Goal: Task Accomplishment & Management: Manage account settings

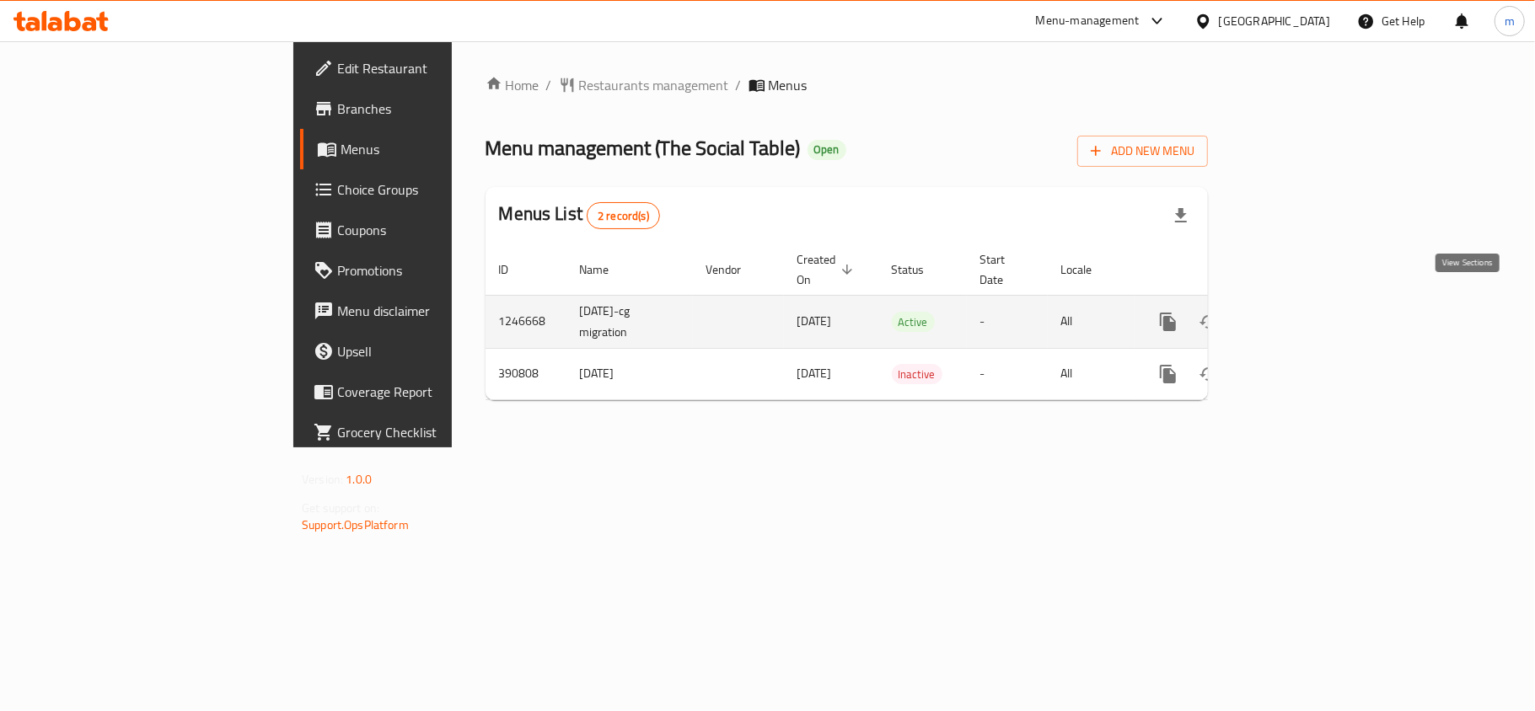
click at [1300, 312] on icon "enhanced table" at bounding box center [1290, 322] width 20 height 20
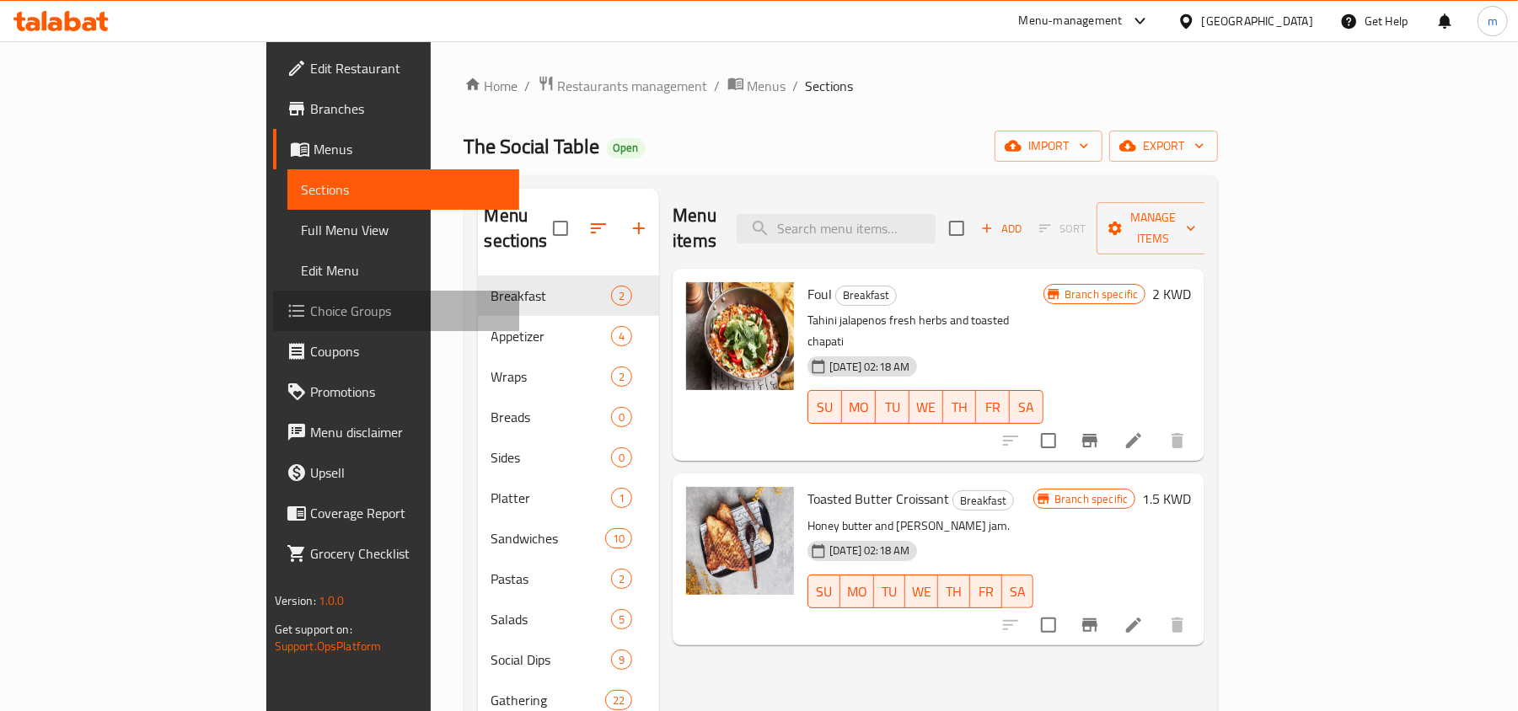
click at [310, 311] on span "Choice Groups" at bounding box center [408, 311] width 196 height 20
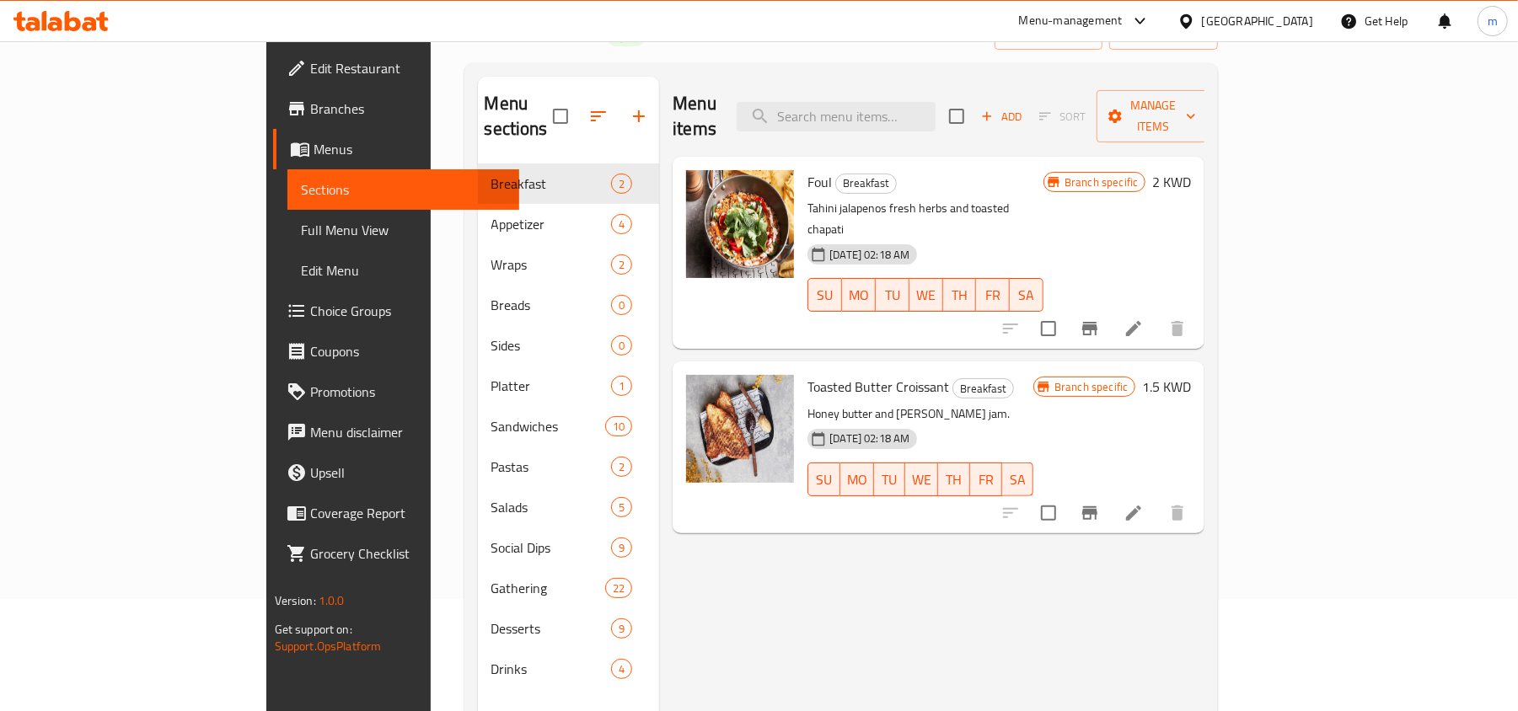
click at [1191, 213] on div "Branch specific 2 KWD" at bounding box center [1118, 252] width 148 height 165
click at [1144, 319] on icon at bounding box center [1134, 329] width 20 height 20
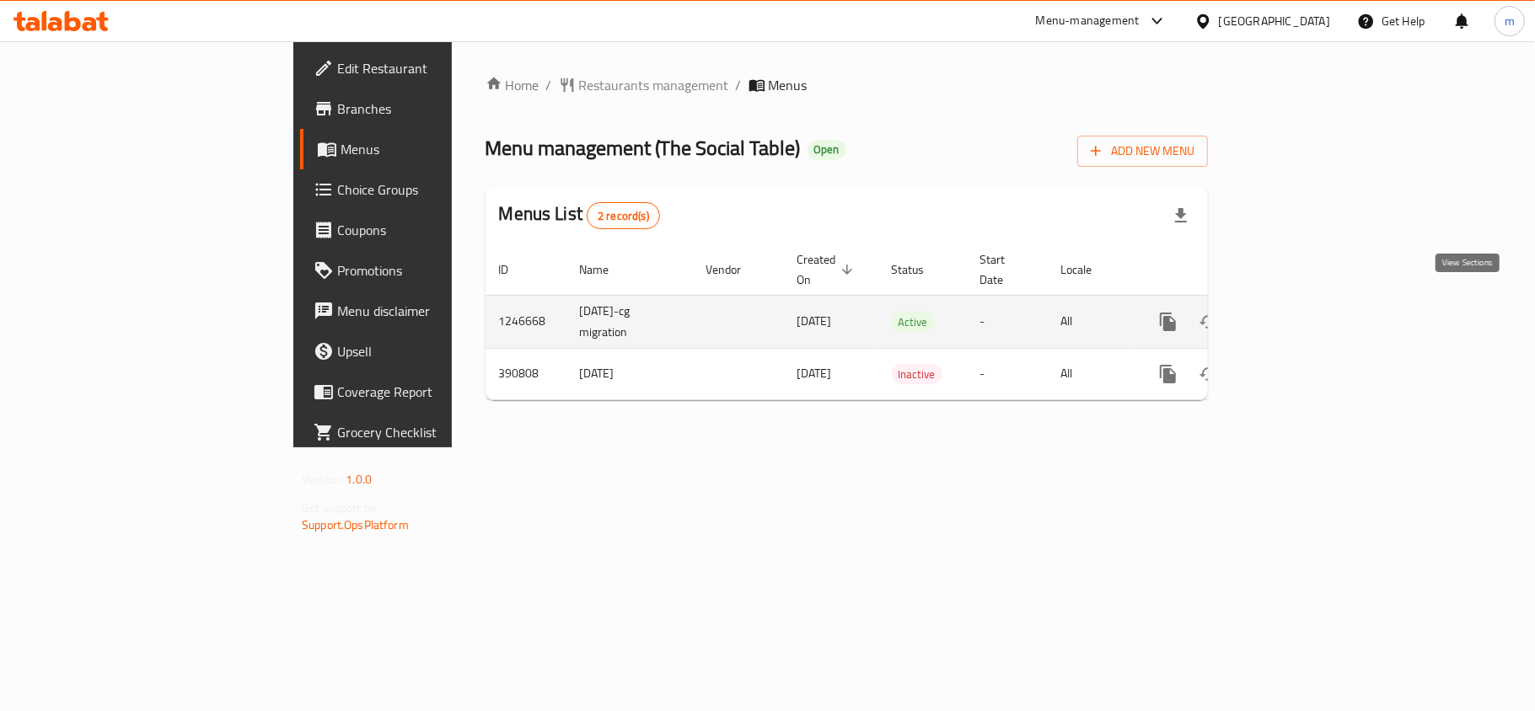
click at [1300, 312] on icon "enhanced table" at bounding box center [1290, 322] width 20 height 20
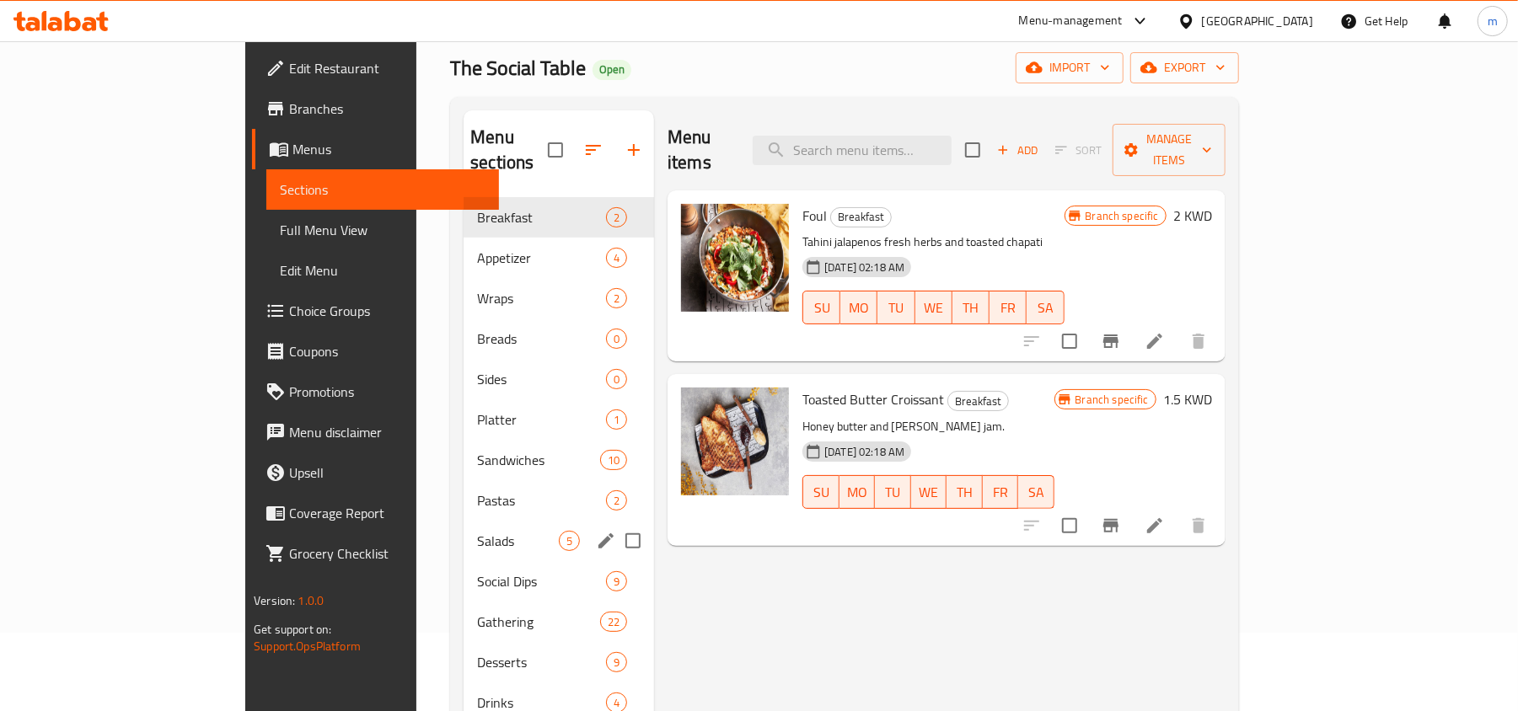
scroll to position [112, 0]
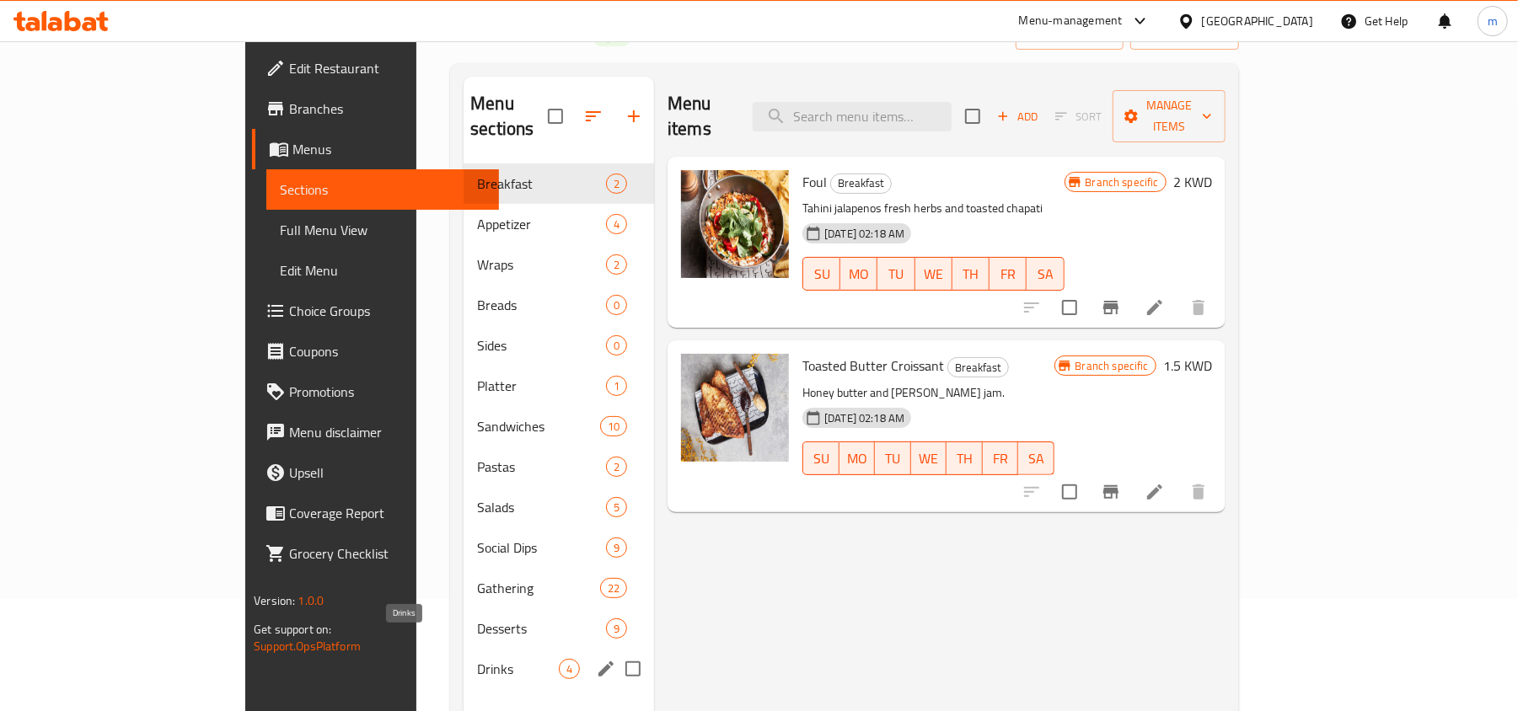
click at [477, 659] on span "Drinks" at bounding box center [518, 669] width 82 height 20
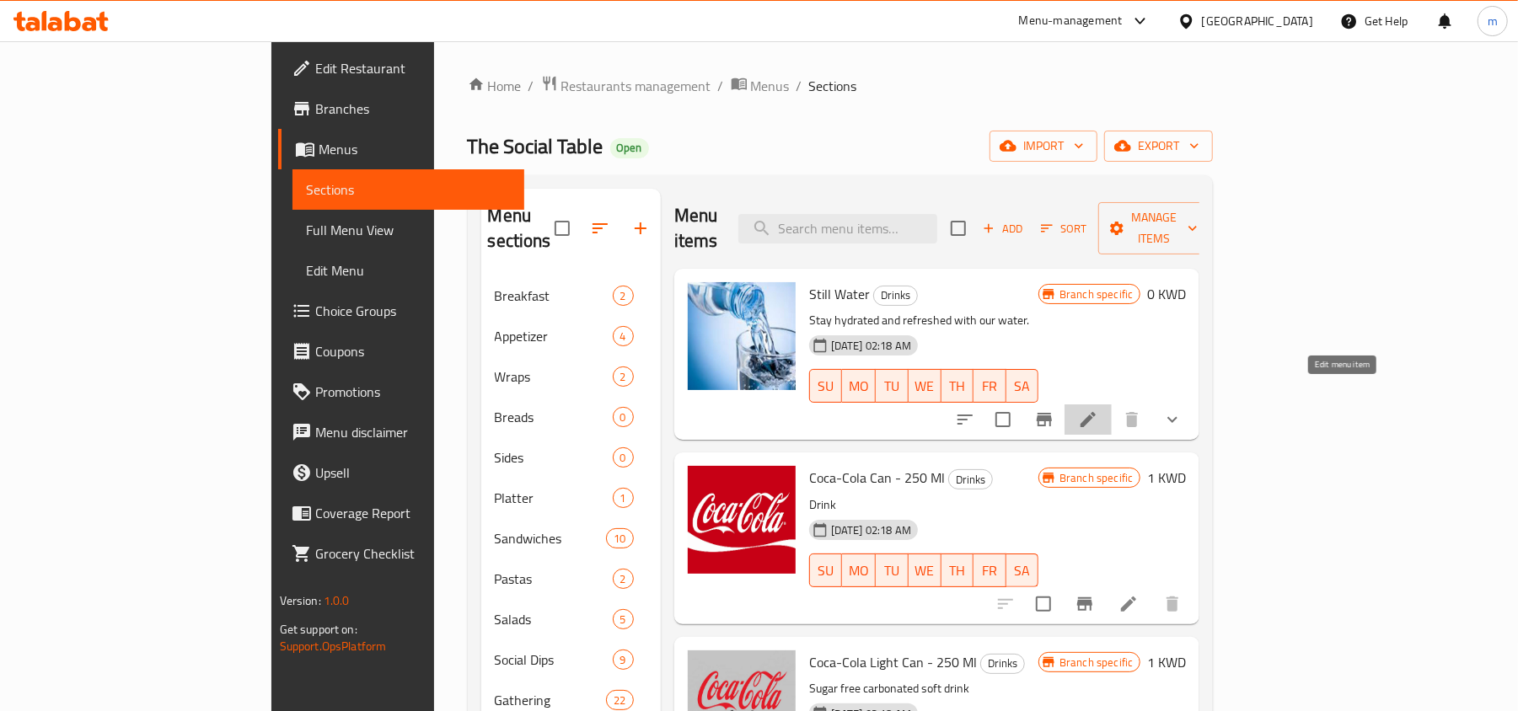
click at [1098, 410] on icon at bounding box center [1088, 420] width 20 height 20
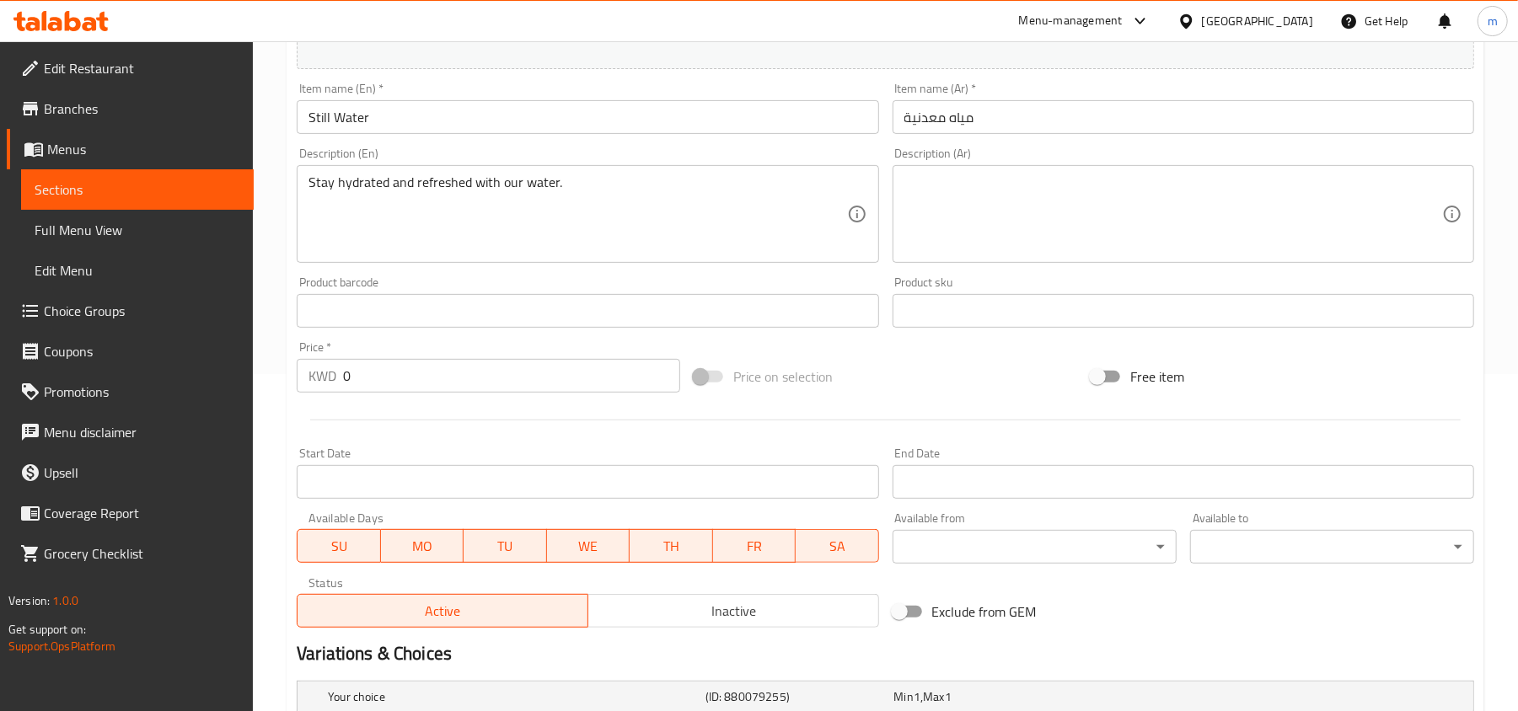
scroll to position [494, 0]
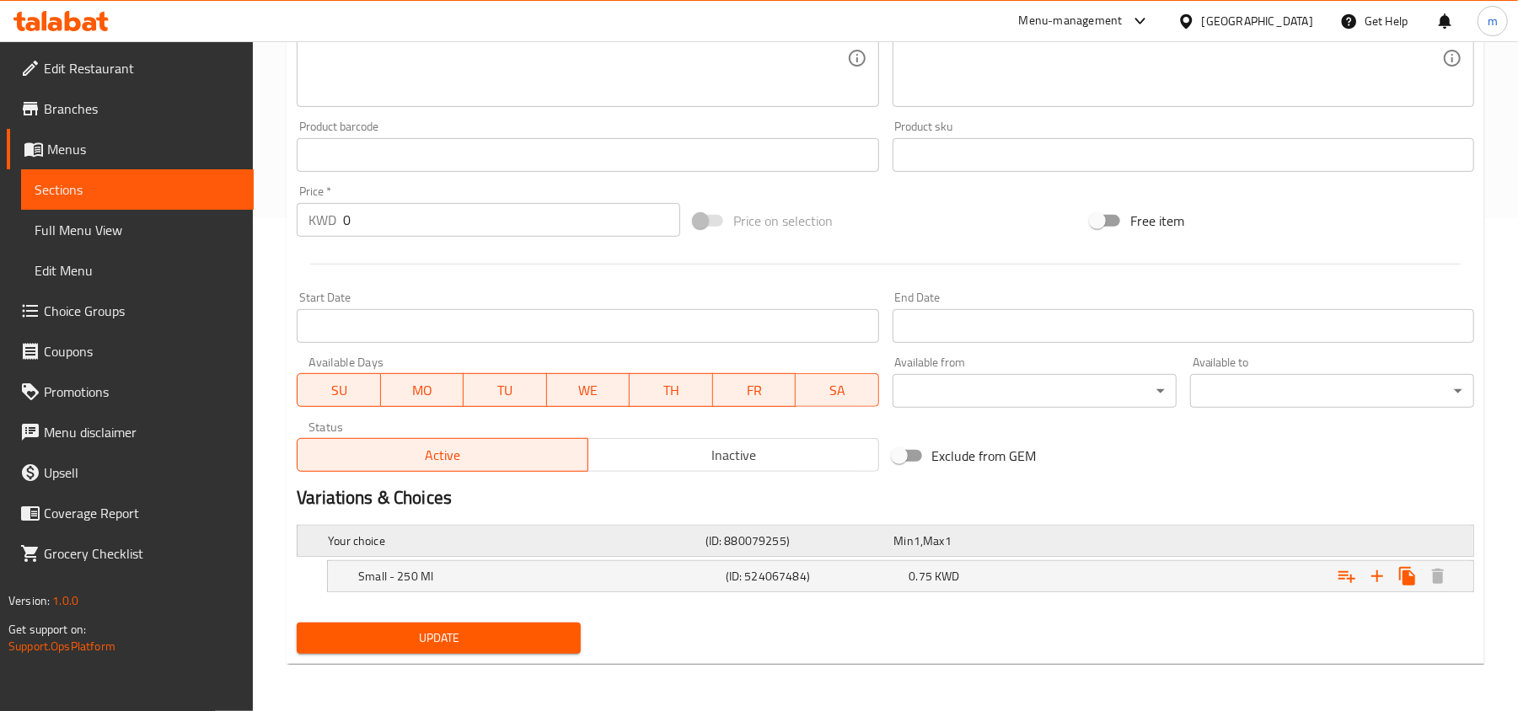
click at [1232, 536] on div "Your choice (ID: 880079255) Min 1 , Max 1" at bounding box center [891, 541] width 1132 height 37
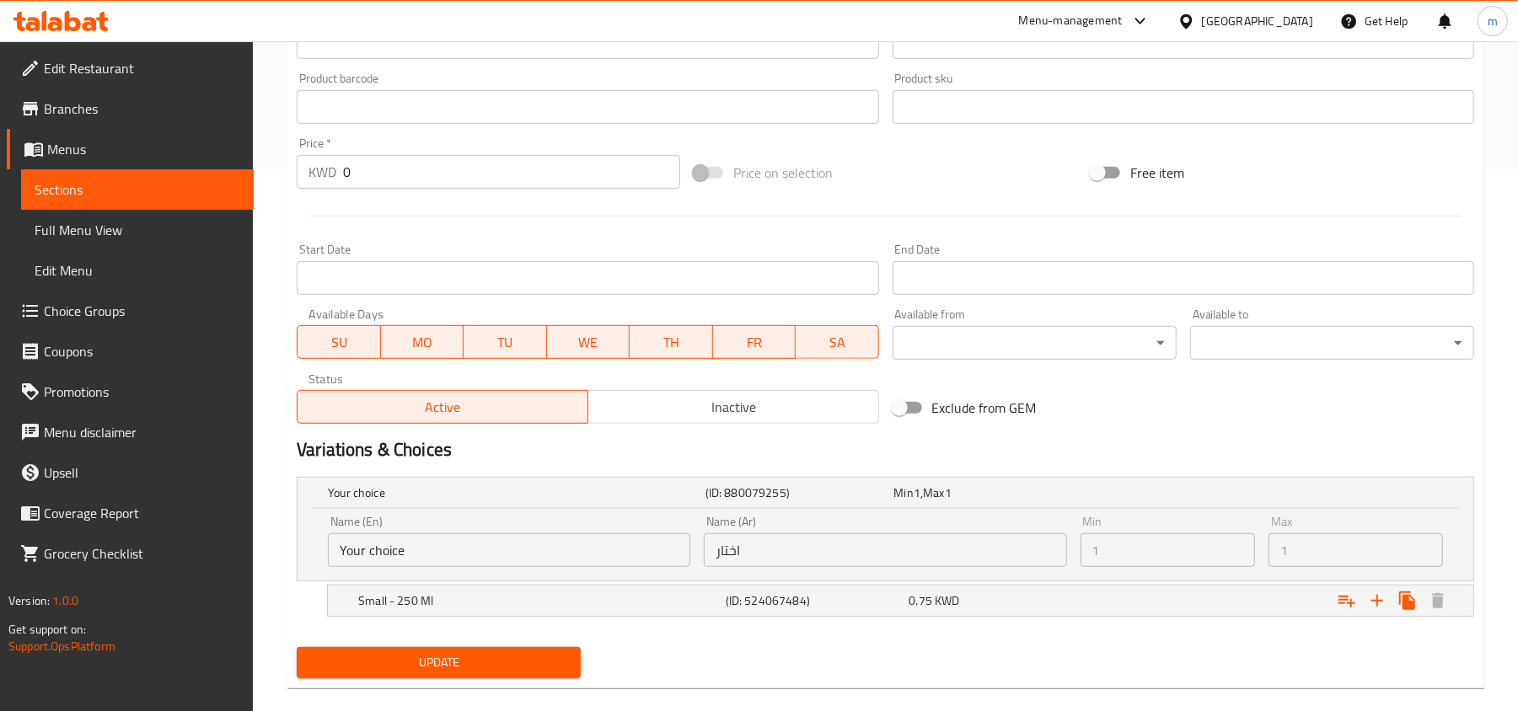
scroll to position [567, 0]
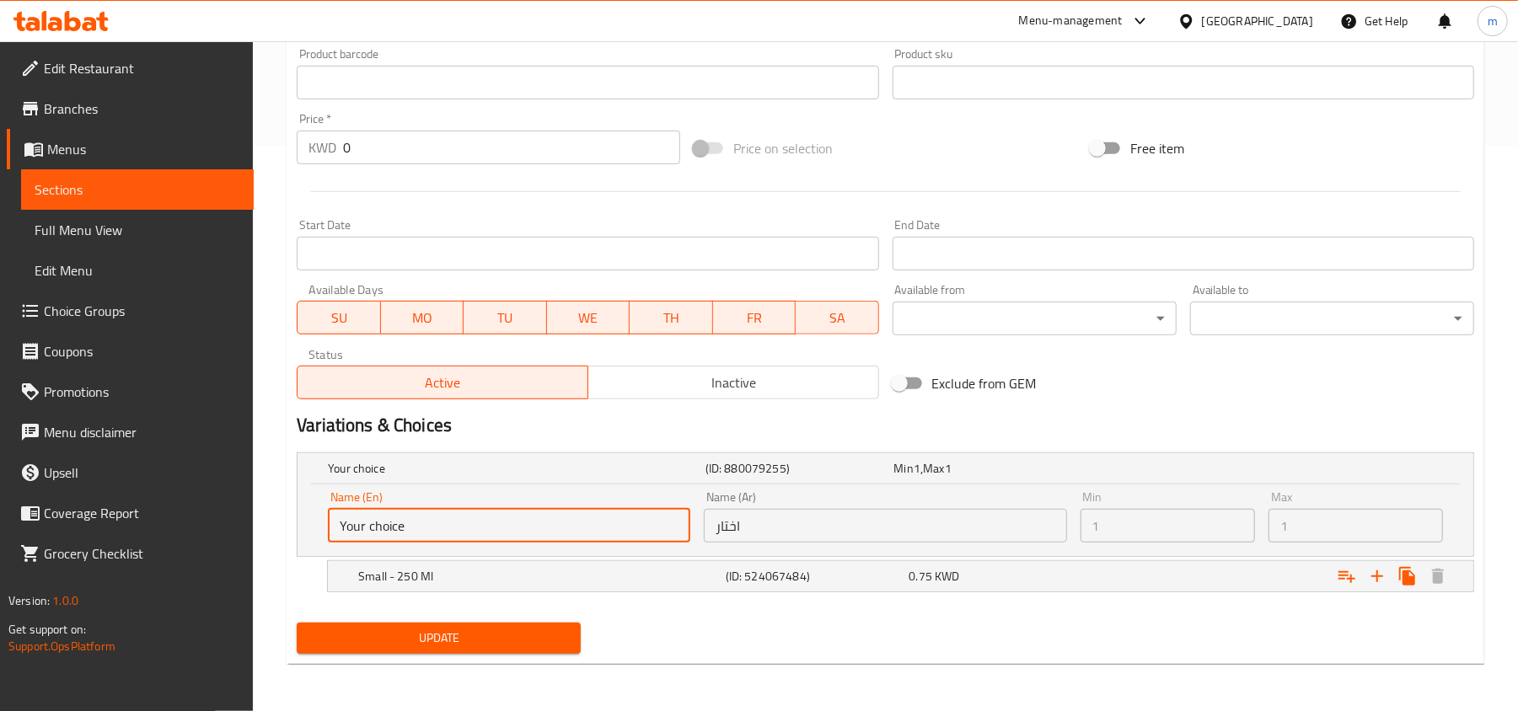
drag, startPoint x: 396, startPoint y: 527, endPoint x: 266, endPoint y: 527, distance: 129.8
click at [266, 527] on div "Home / Restaurants management / Menus / Sections / item / update Drinks section…" at bounding box center [885, 94] width 1265 height 1236
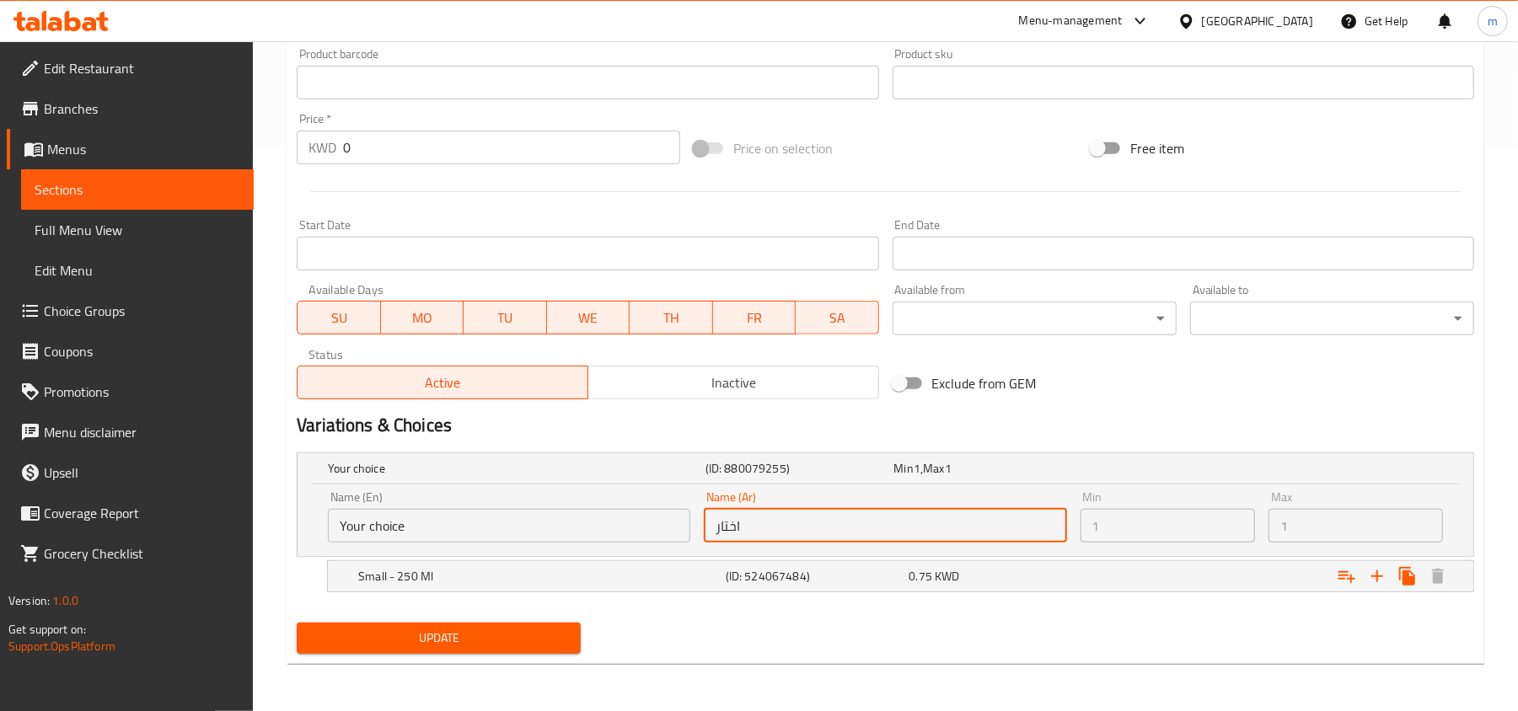
drag, startPoint x: 772, startPoint y: 521, endPoint x: 711, endPoint y: 516, distance: 60.9
click at [711, 516] on input "اختار" at bounding box center [885, 526] width 362 height 34
click at [1173, 617] on div "Update" at bounding box center [885, 638] width 1191 height 45
click at [1167, 580] on div "Expand" at bounding box center [1273, 576] width 368 height 37
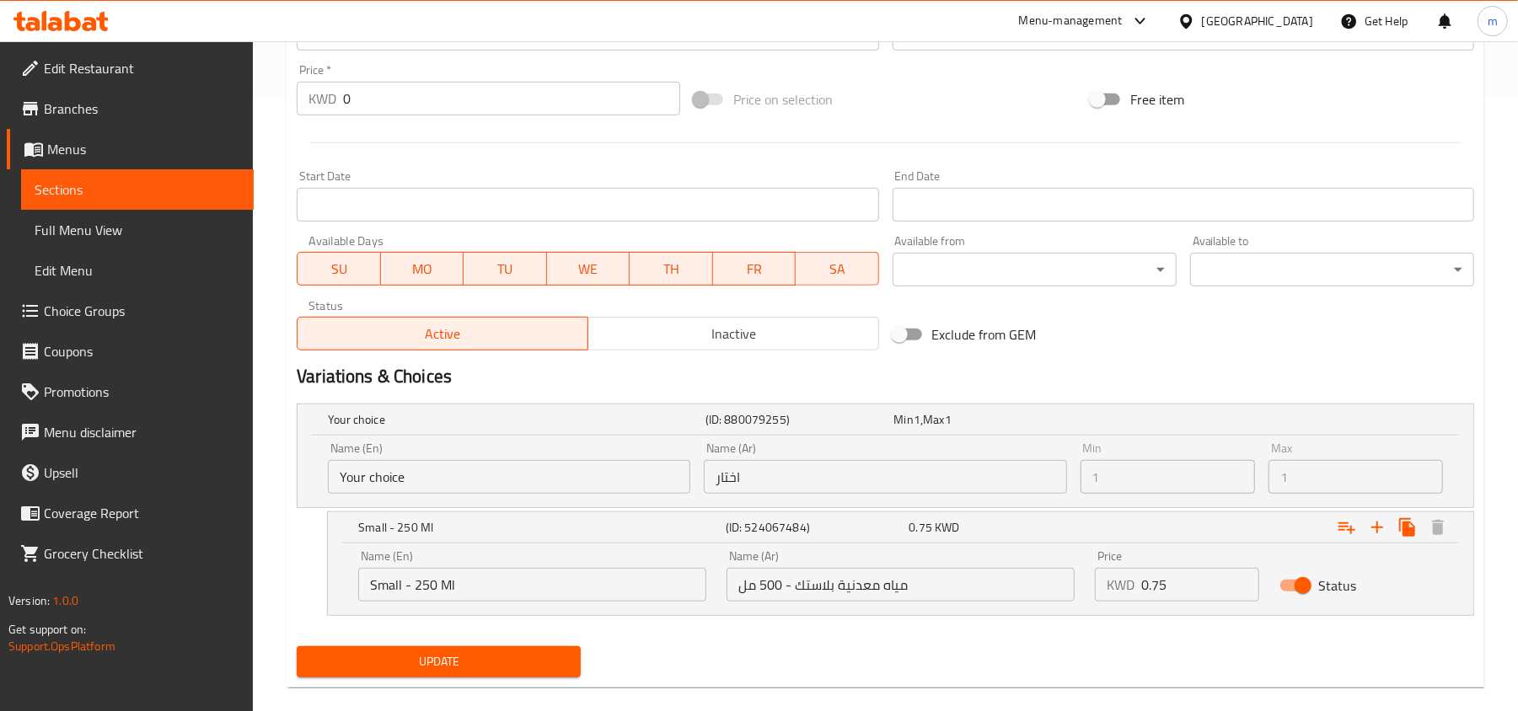
scroll to position [639, 0]
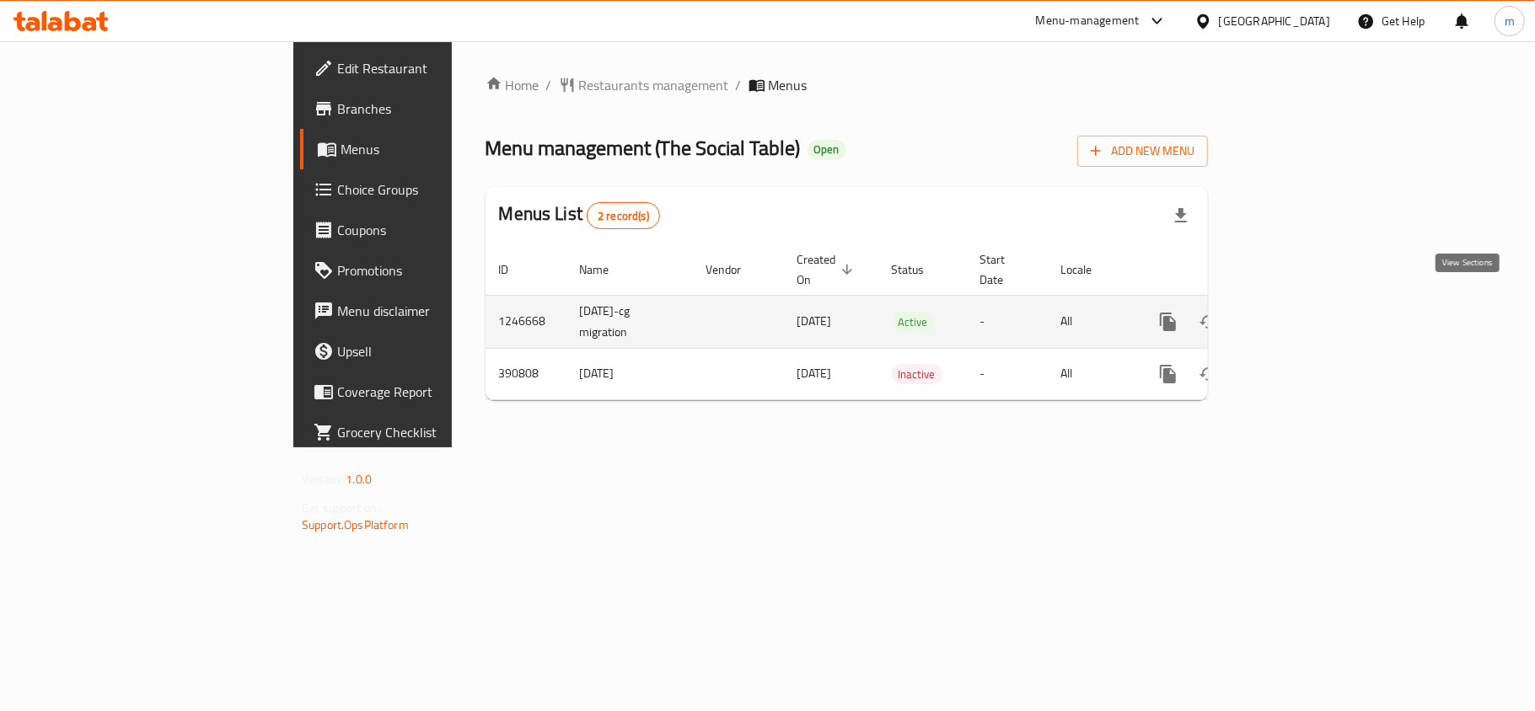
click at [1300, 312] on icon "enhanced table" at bounding box center [1290, 322] width 20 height 20
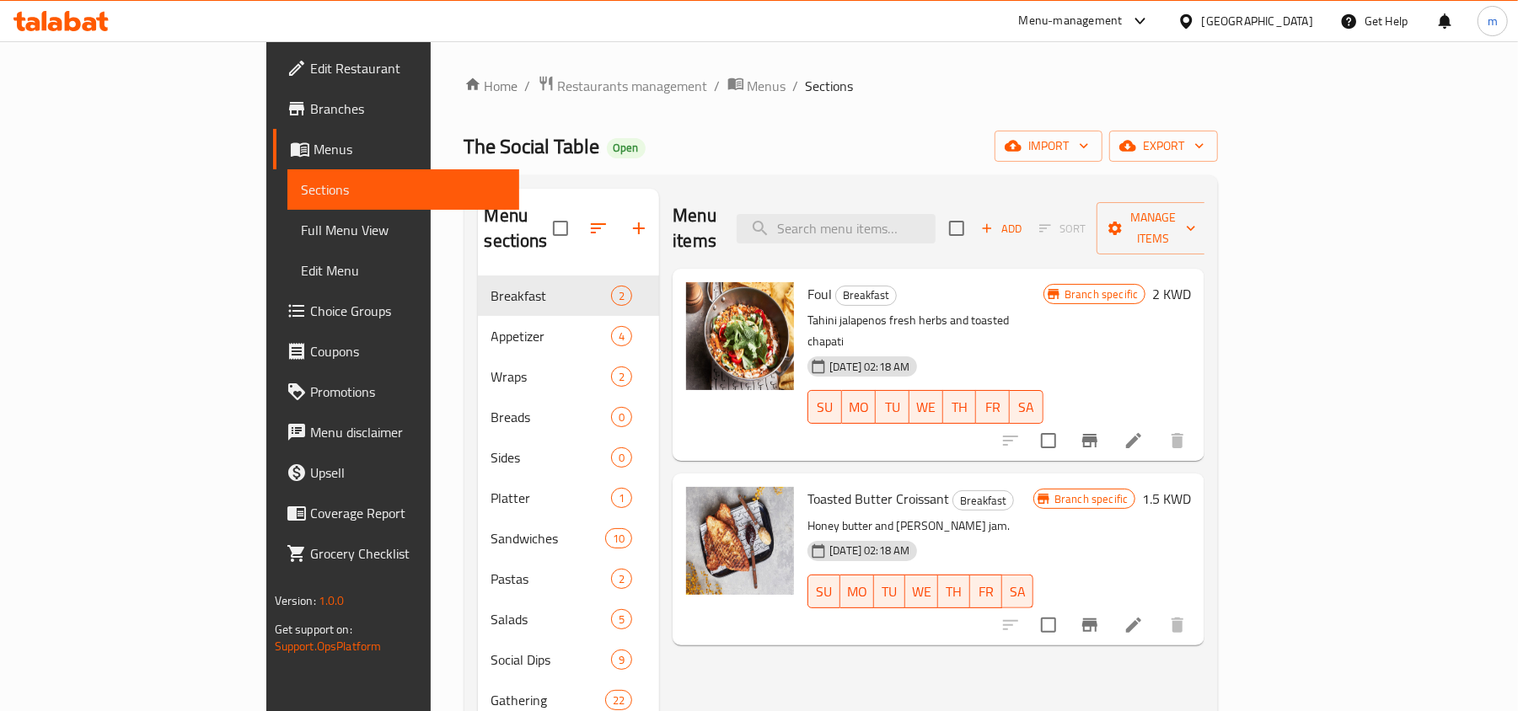
click at [310, 321] on span "Choice Groups" at bounding box center [408, 311] width 196 height 20
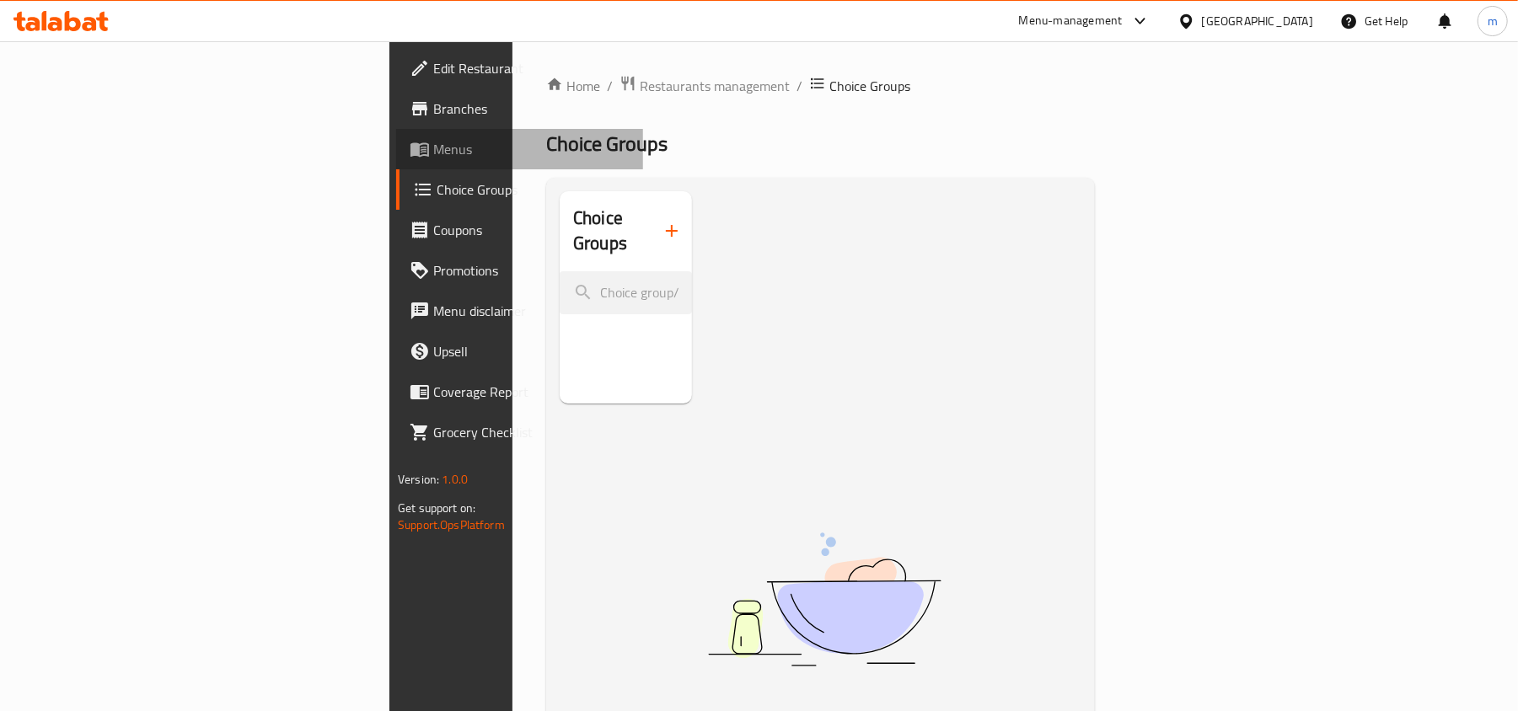
click at [433, 148] on span "Menus" at bounding box center [531, 149] width 196 height 20
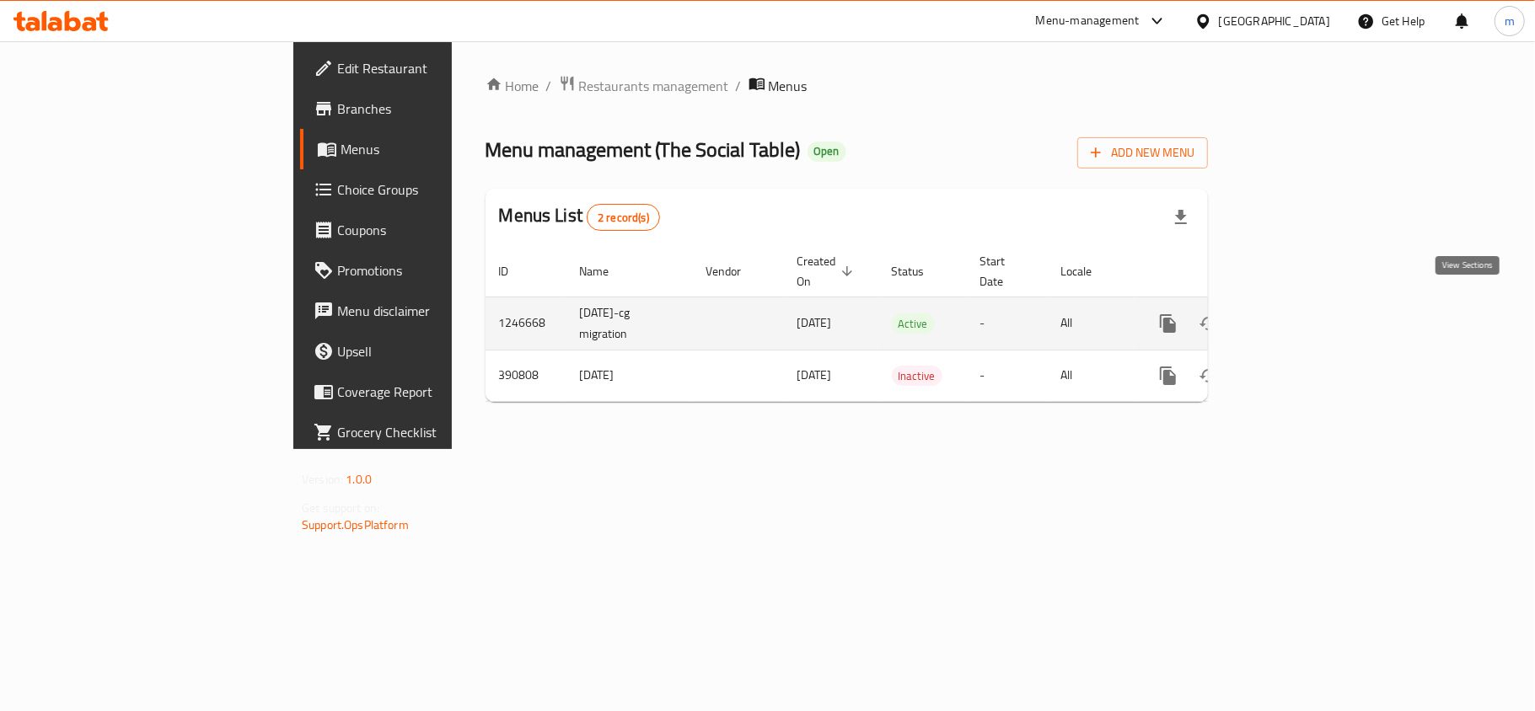
click at [1300, 314] on icon "enhanced table" at bounding box center [1290, 324] width 20 height 20
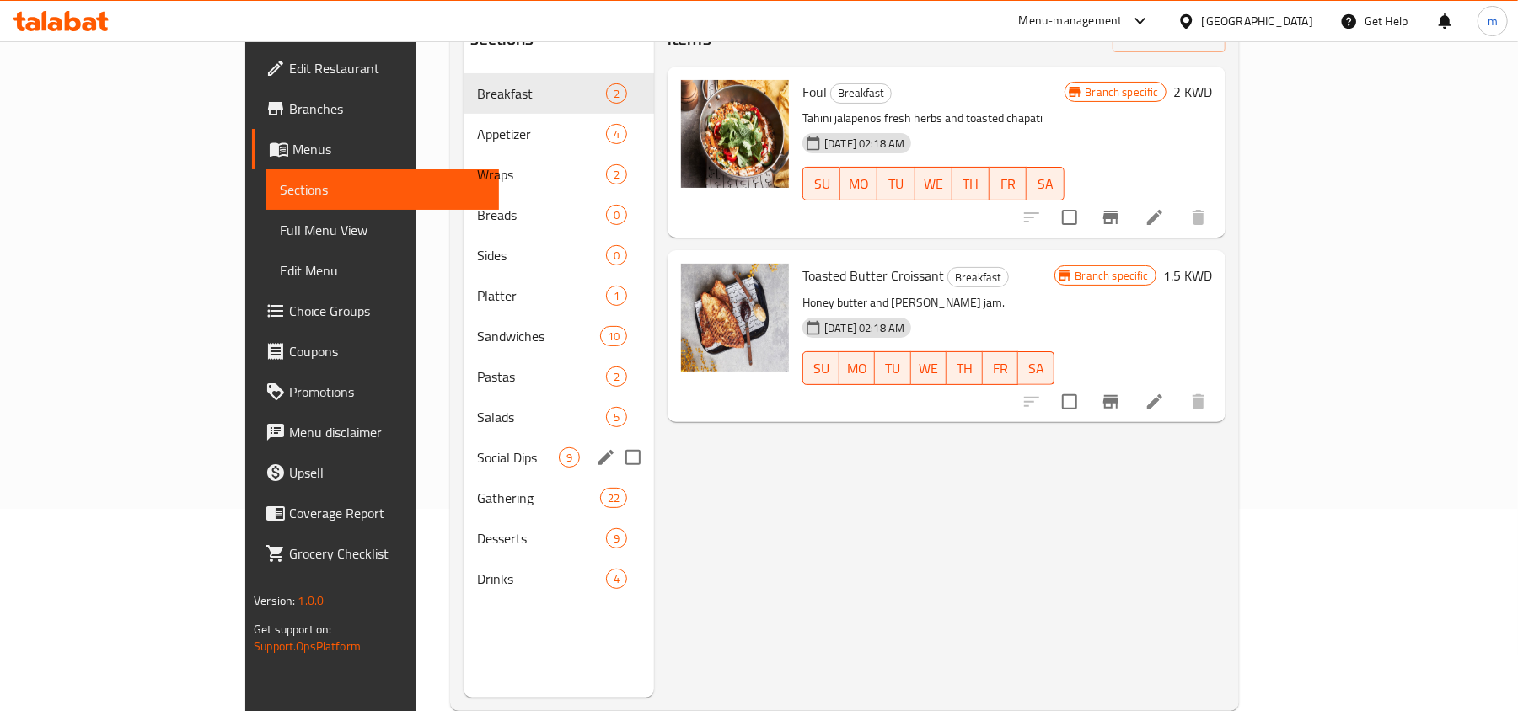
scroll to position [237, 0]
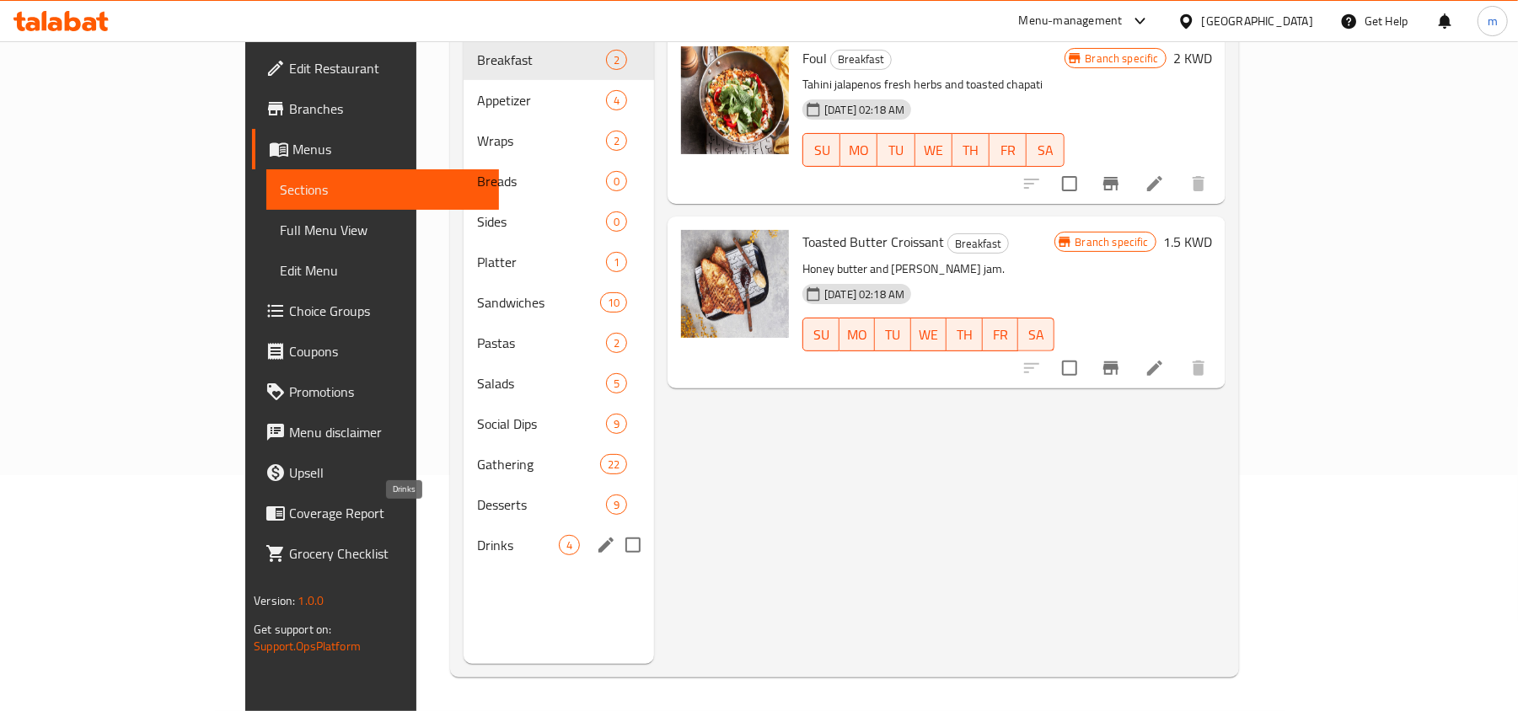
click at [477, 535] on span "Drinks" at bounding box center [518, 545] width 82 height 20
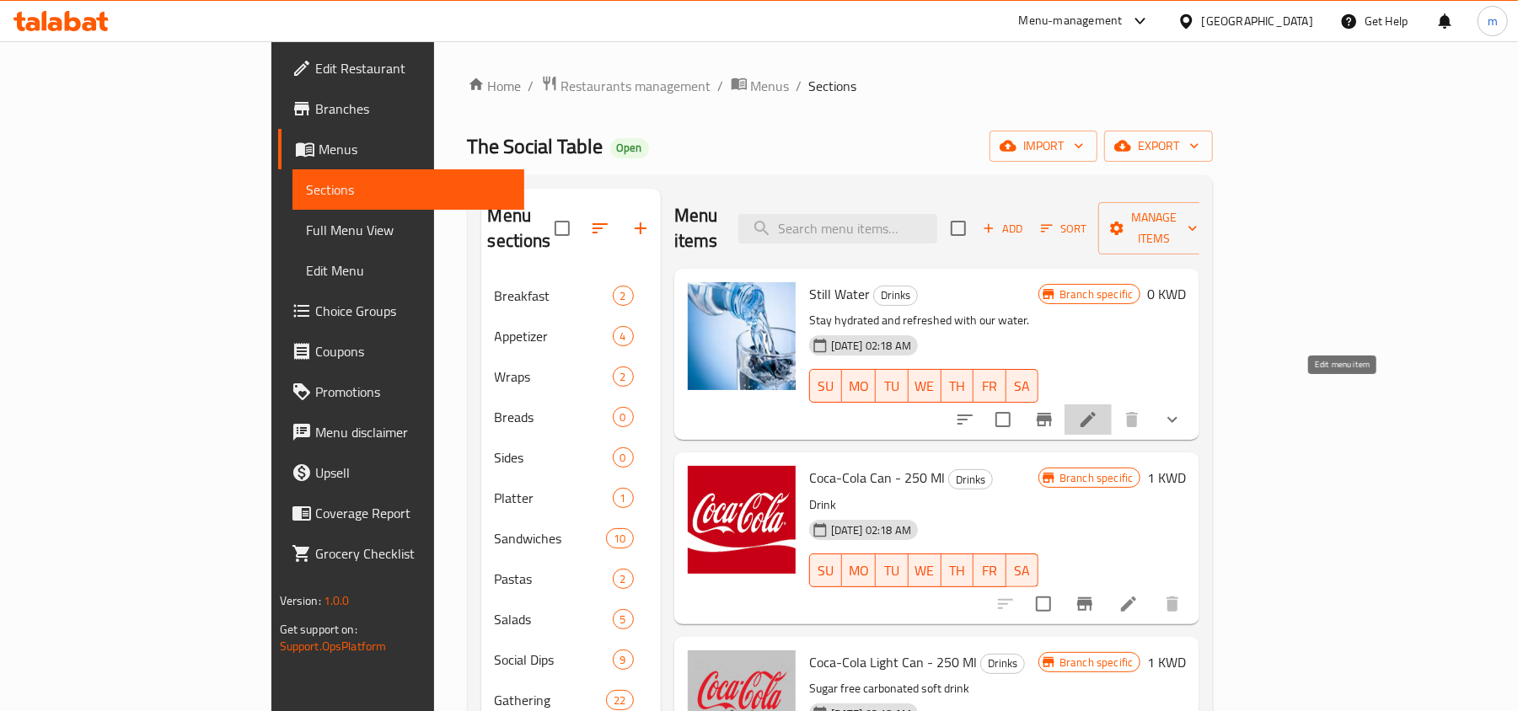
click at [1098, 410] on icon at bounding box center [1088, 420] width 20 height 20
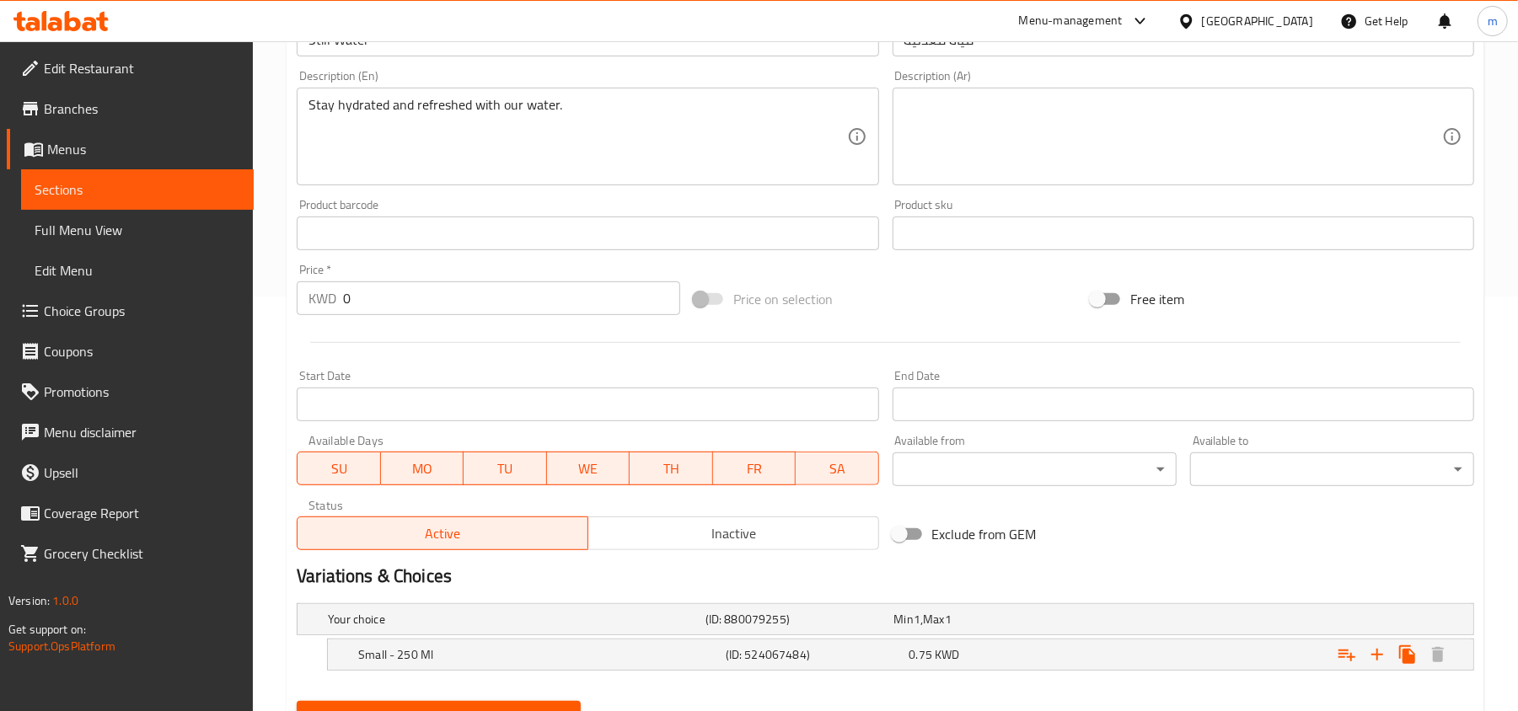
scroll to position [494, 0]
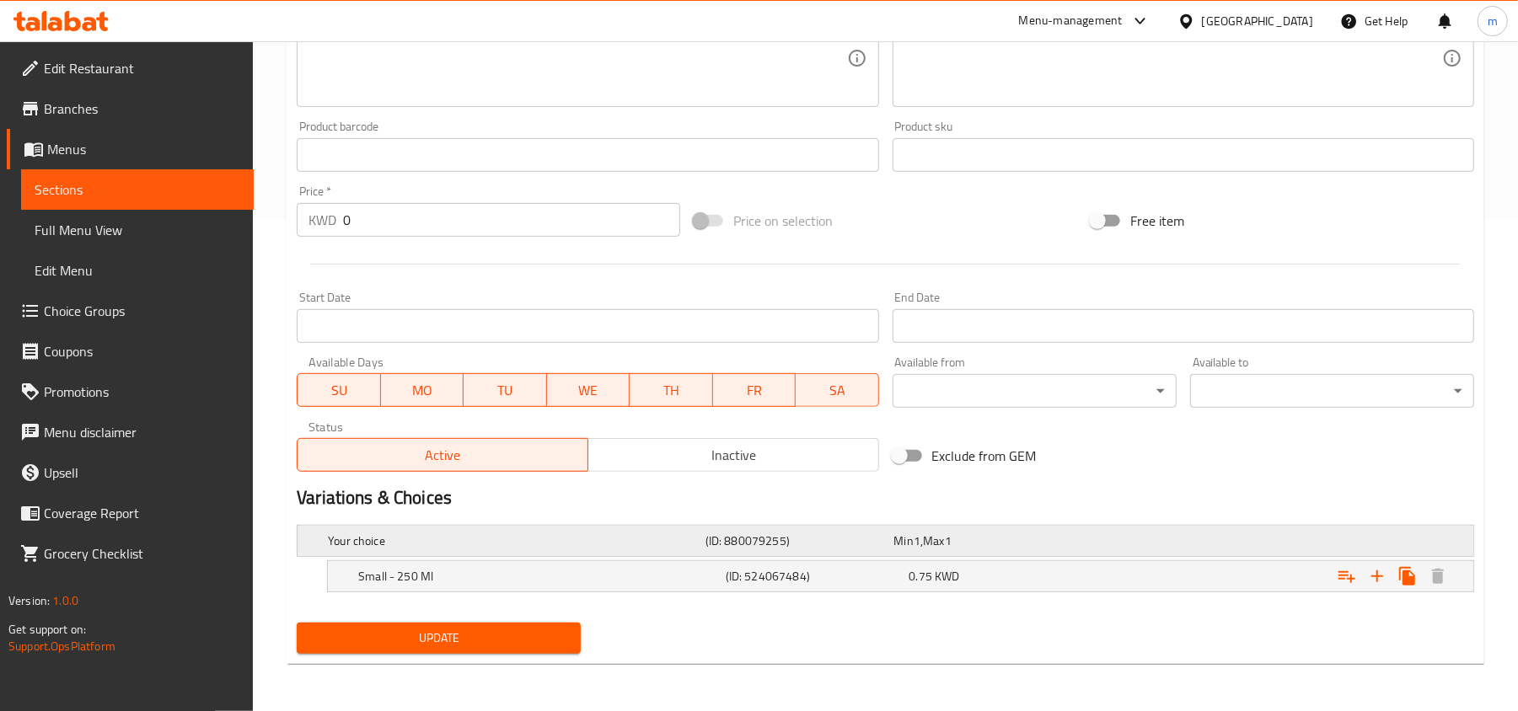
click at [847, 536] on h5 "(ID: 880079255)" at bounding box center [797, 541] width 182 height 17
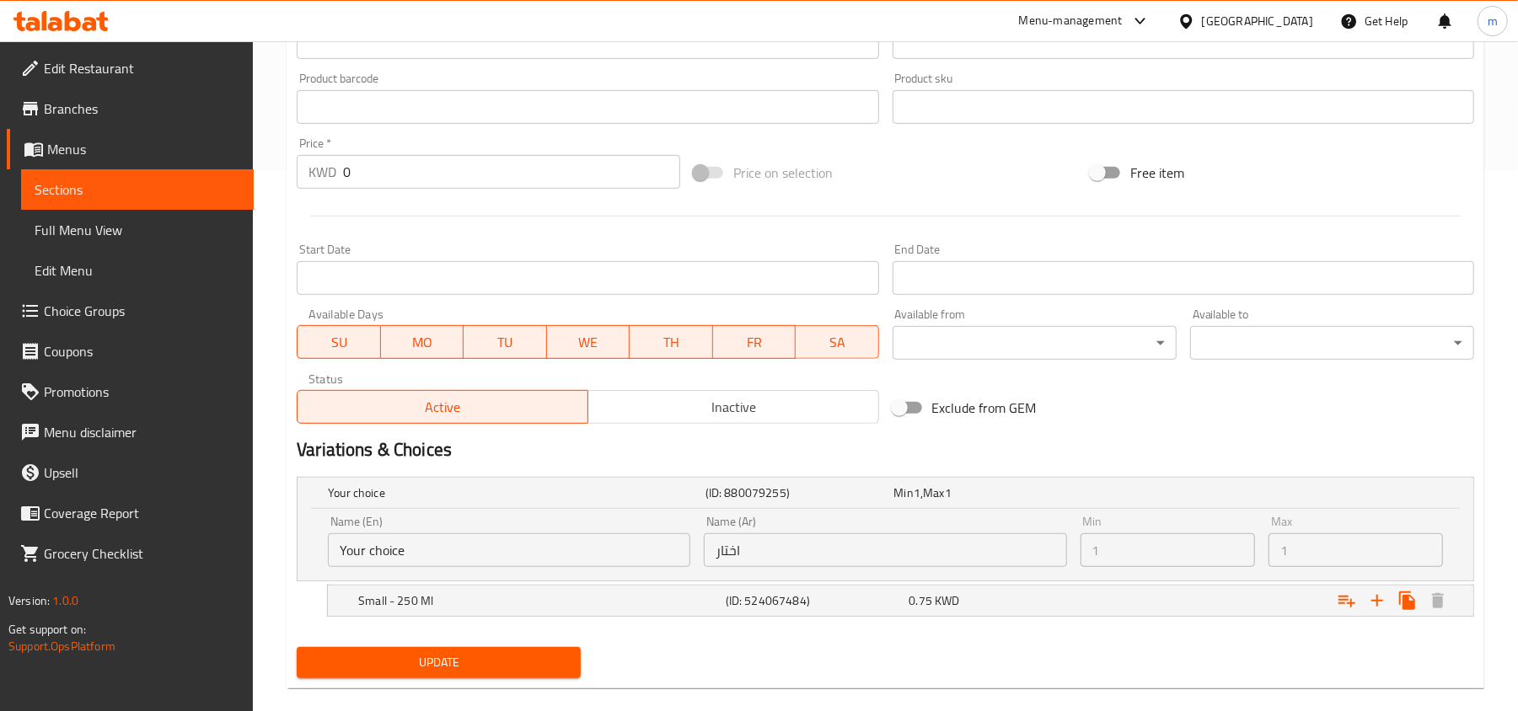
scroll to position [567, 0]
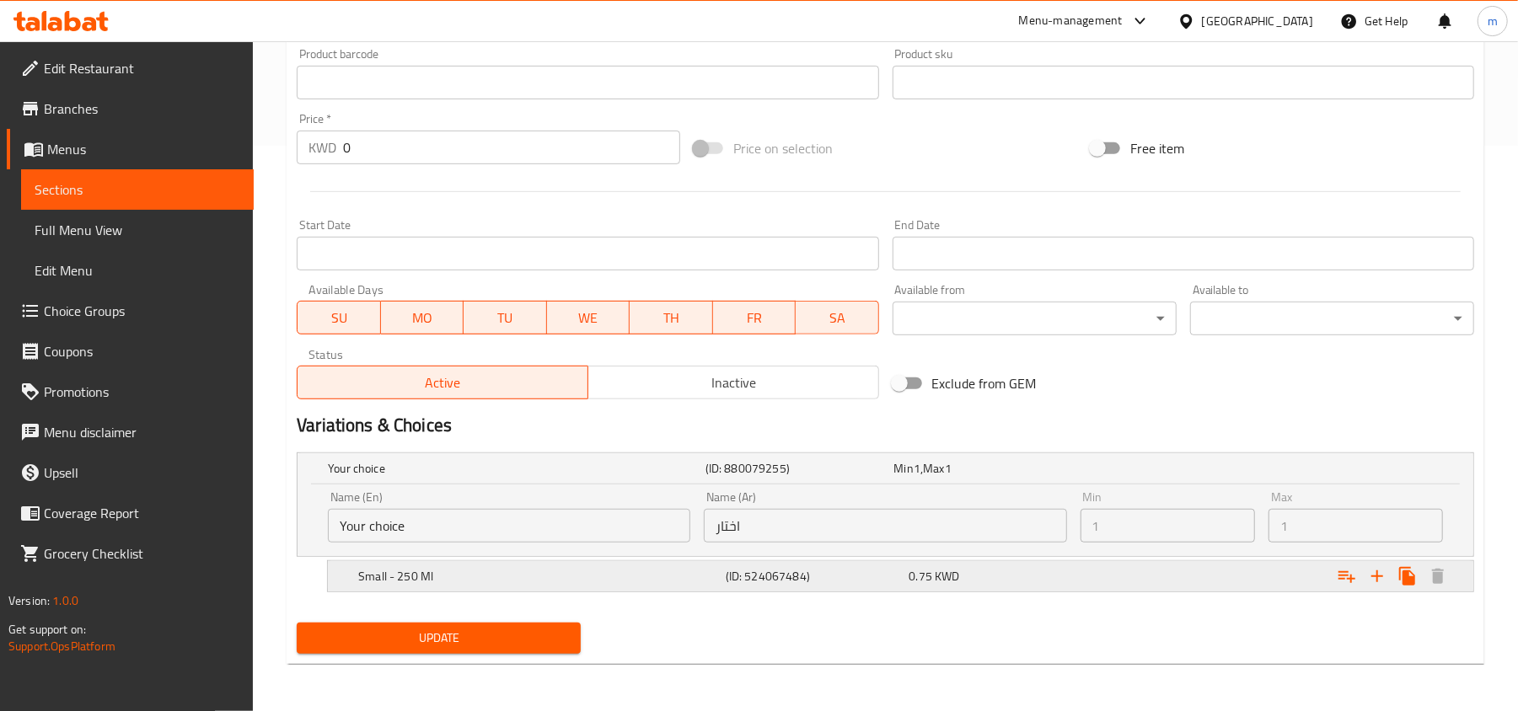
click at [843, 577] on h5 "(ID: 524067484)" at bounding box center [814, 576] width 177 height 17
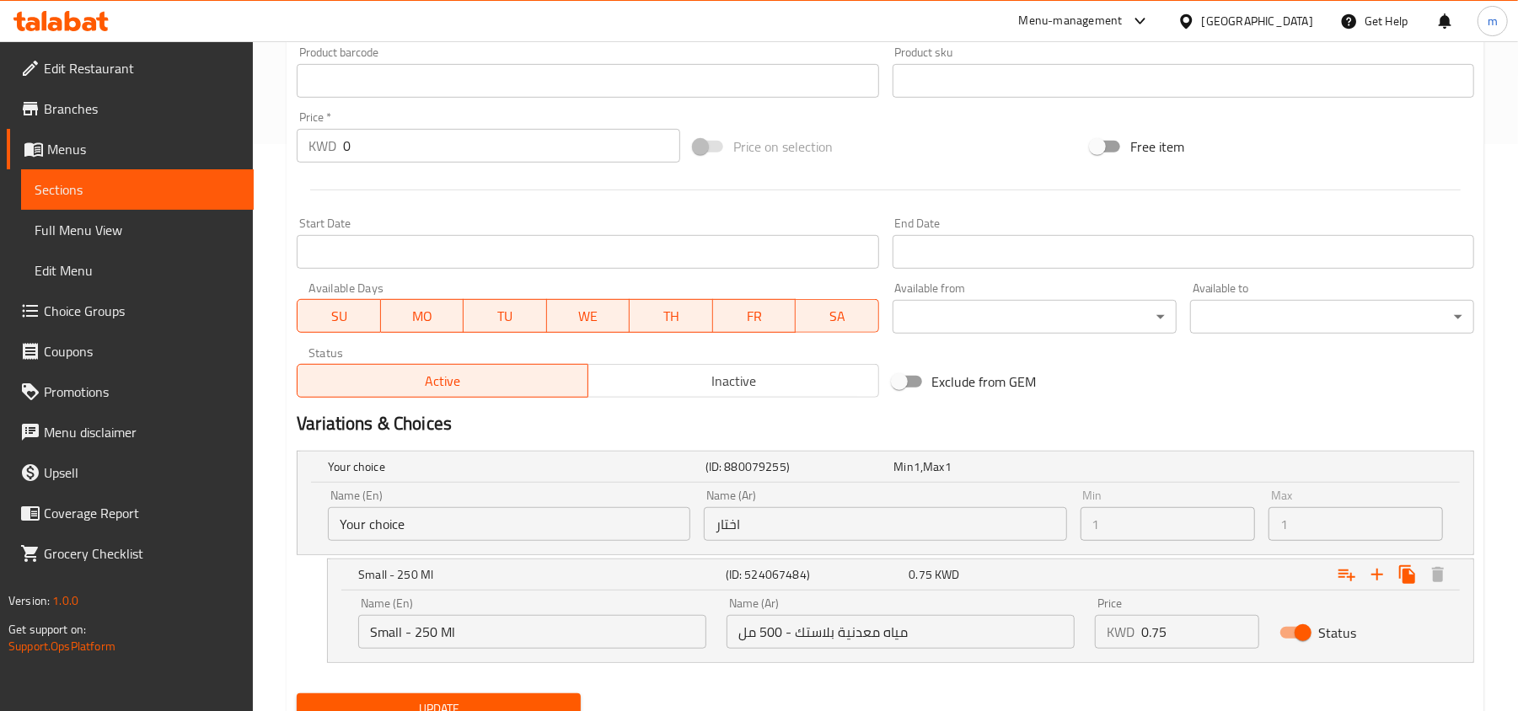
scroll to position [639, 0]
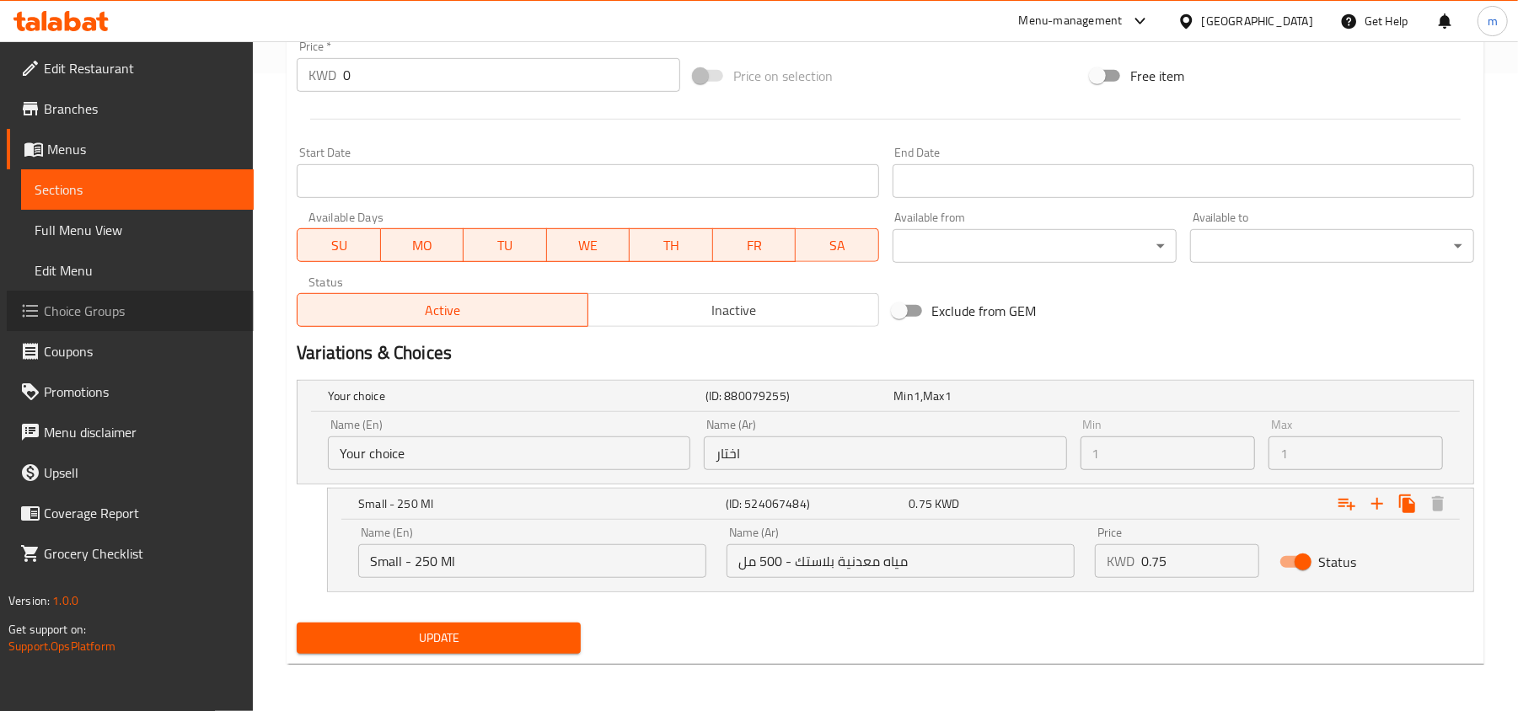
click at [99, 310] on span "Choice Groups" at bounding box center [142, 311] width 196 height 20
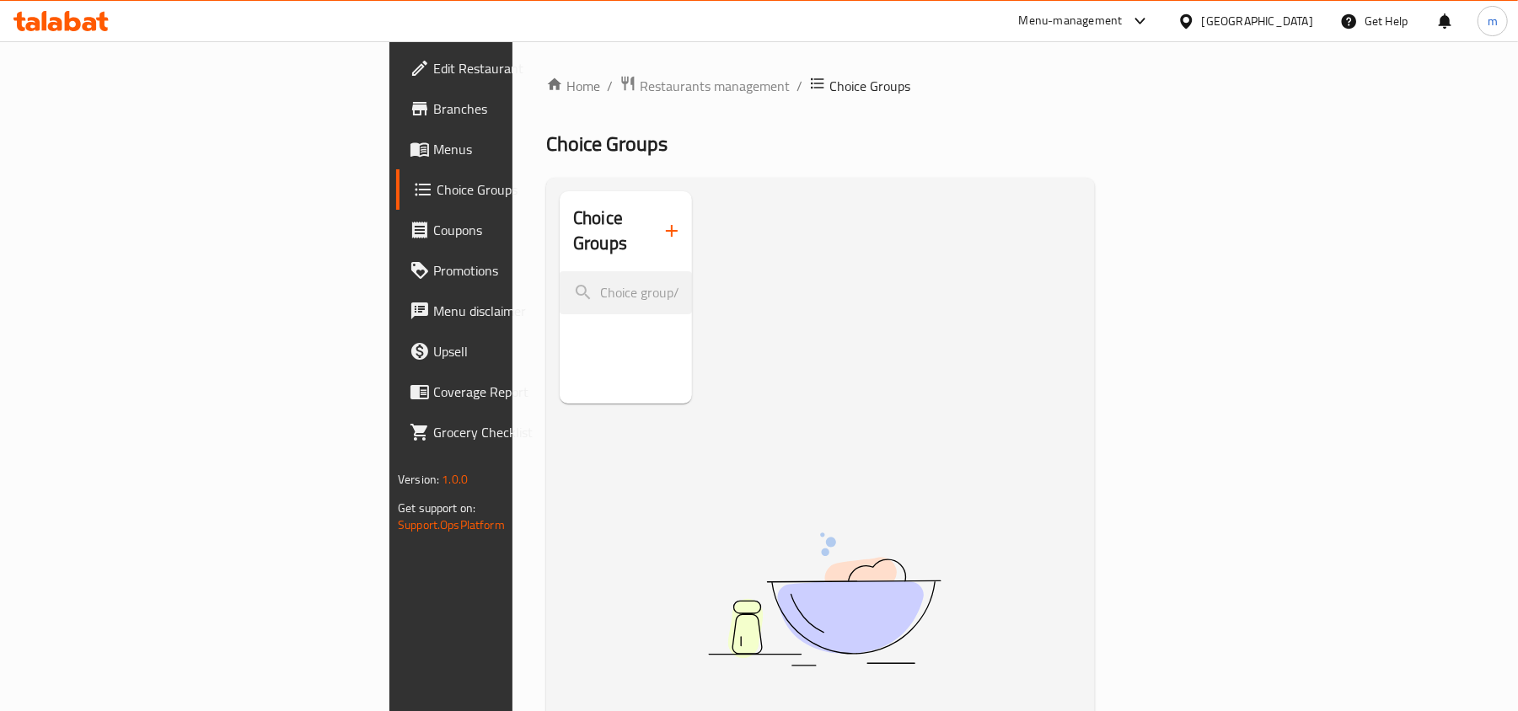
click at [1293, 24] on div "Kuwait" at bounding box center [1257, 21] width 111 height 19
click at [1164, 32] on div "Menu-management" at bounding box center [1085, 21] width 158 height 40
click at [1123, 18] on div "Menu-management" at bounding box center [1071, 21] width 104 height 20
click at [1008, 75] on div "All Plugins" at bounding box center [1014, 74] width 52 height 19
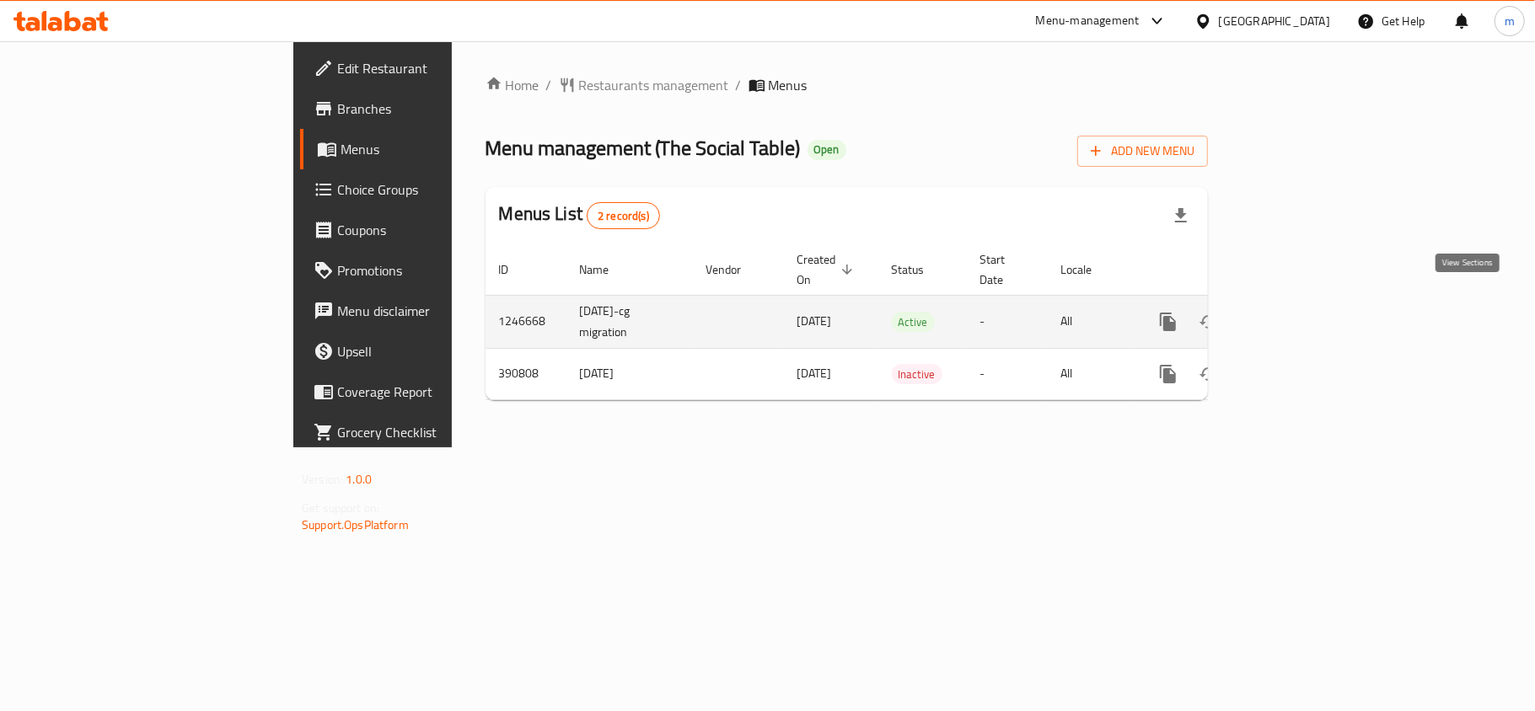
click at [1300, 312] on icon "enhanced table" at bounding box center [1290, 322] width 20 height 20
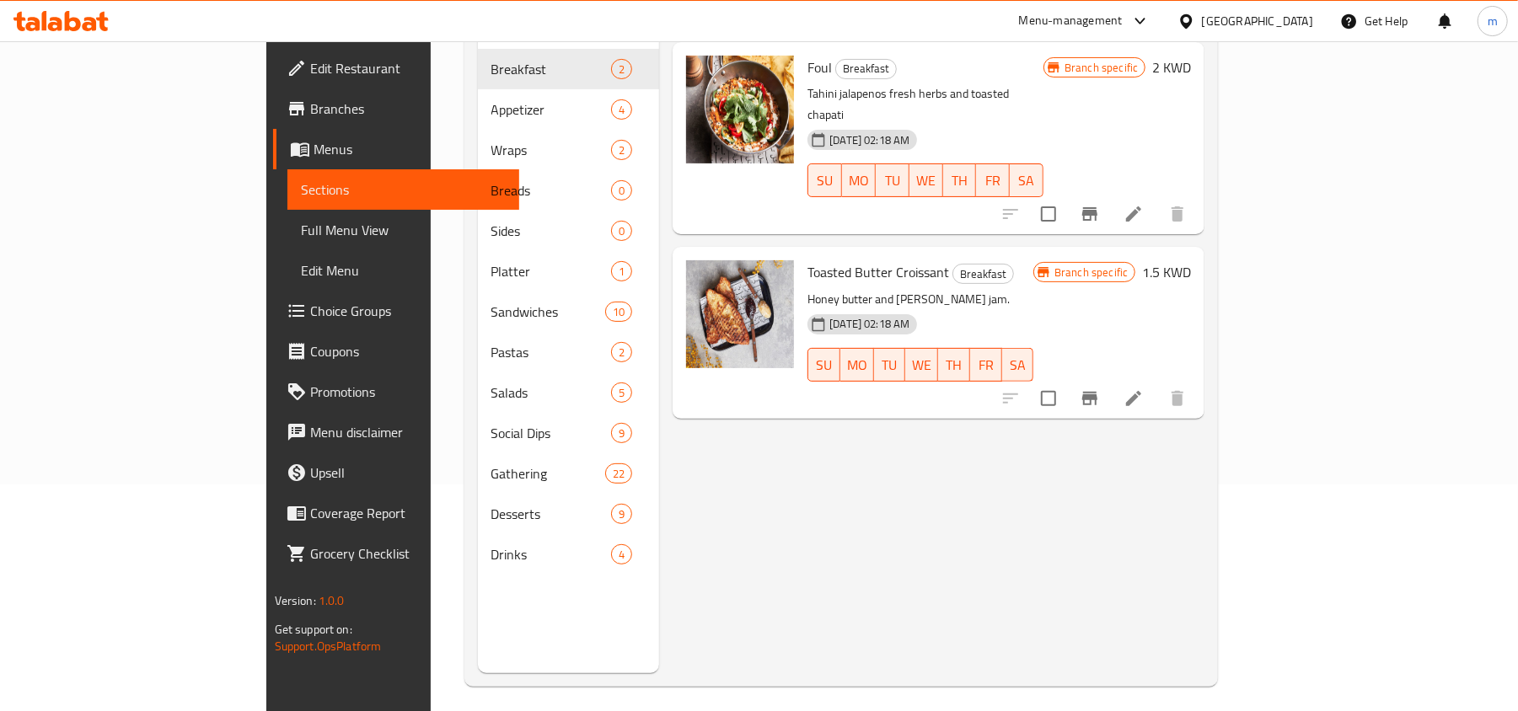
scroll to position [237, 0]
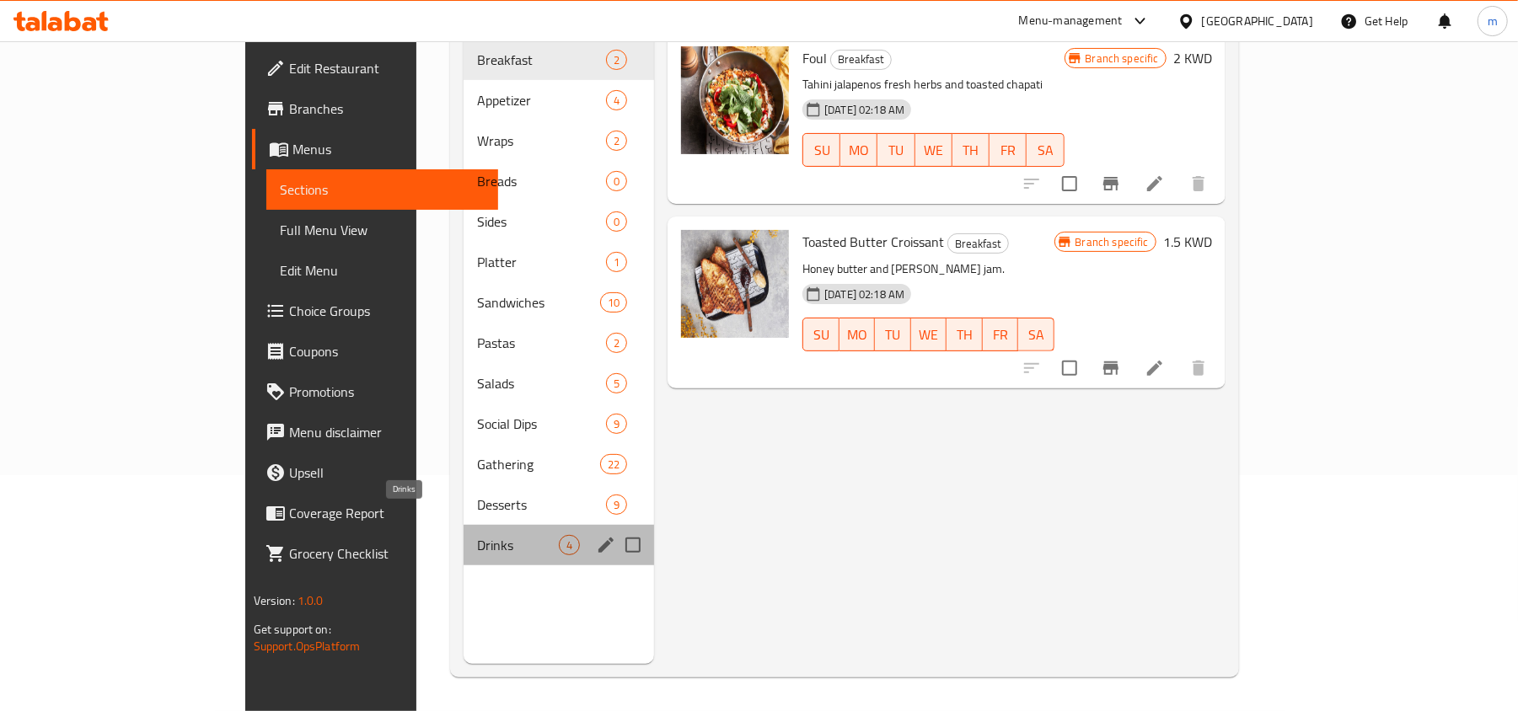
click at [477, 535] on span "Drinks" at bounding box center [518, 545] width 82 height 20
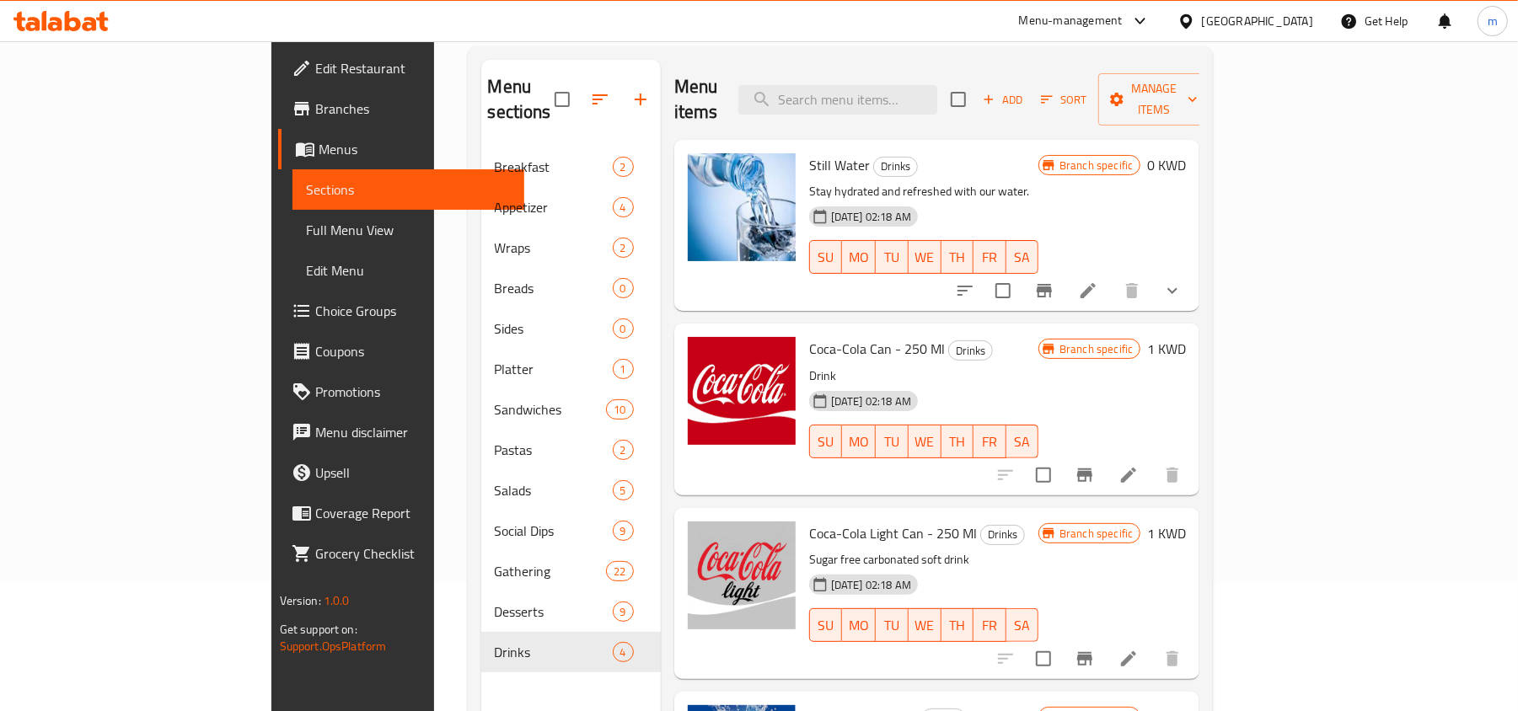
scroll to position [12, 0]
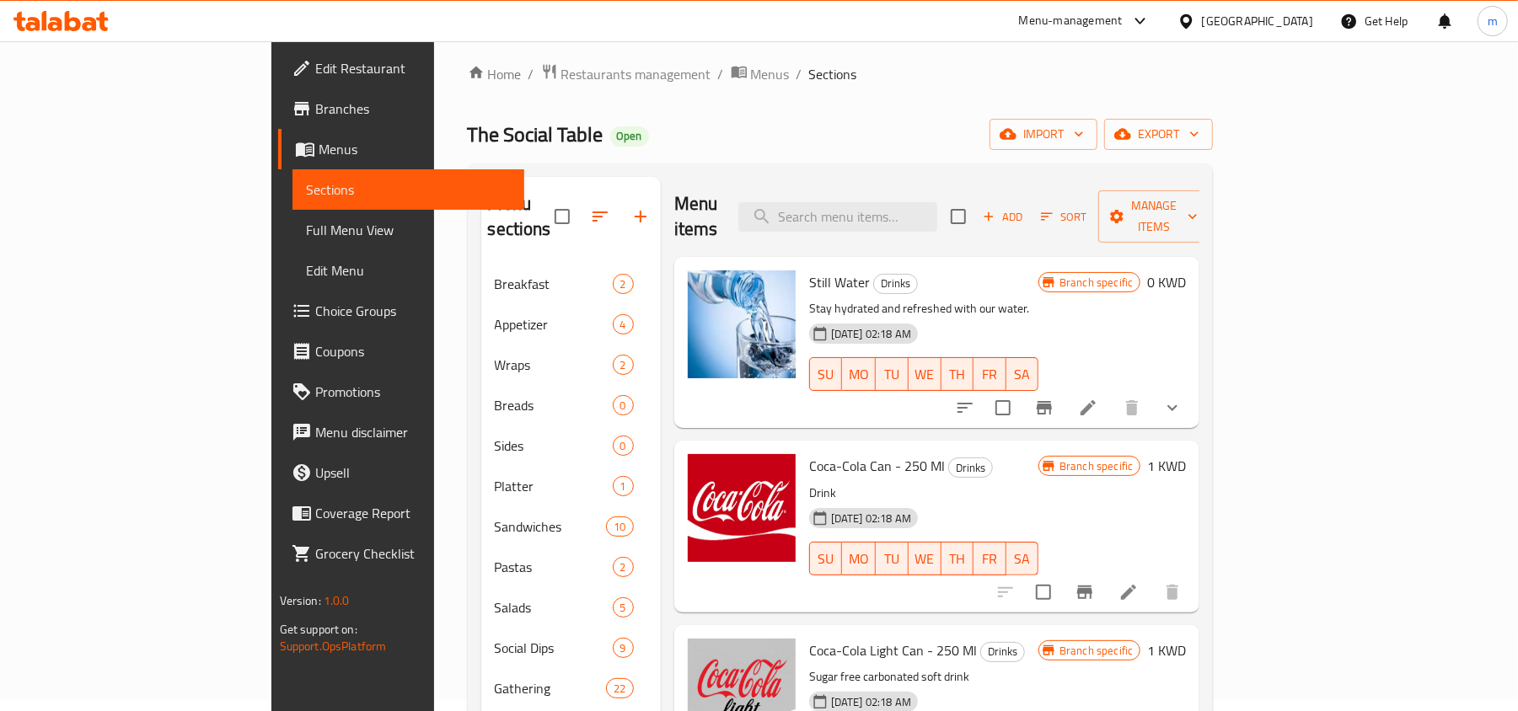
click at [1045, 271] on div "Still Water Drinks Stay hydrated and refreshed with our water. 29-08-2024 02:18…" at bounding box center [923, 343] width 243 height 158
click at [1096, 400] on icon at bounding box center [1088, 407] width 15 height 15
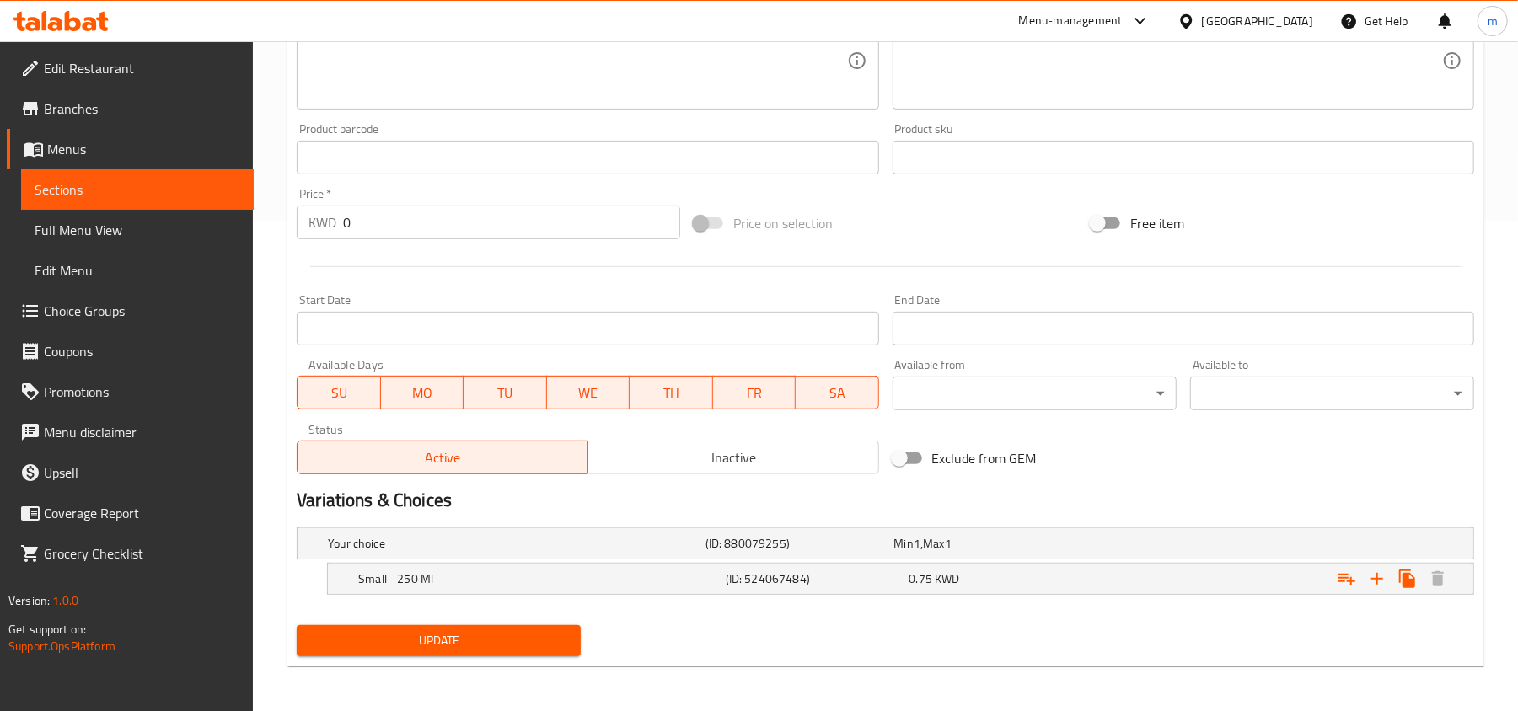
scroll to position [494, 0]
click at [422, 536] on h5 "Your choice" at bounding box center [513, 541] width 371 height 17
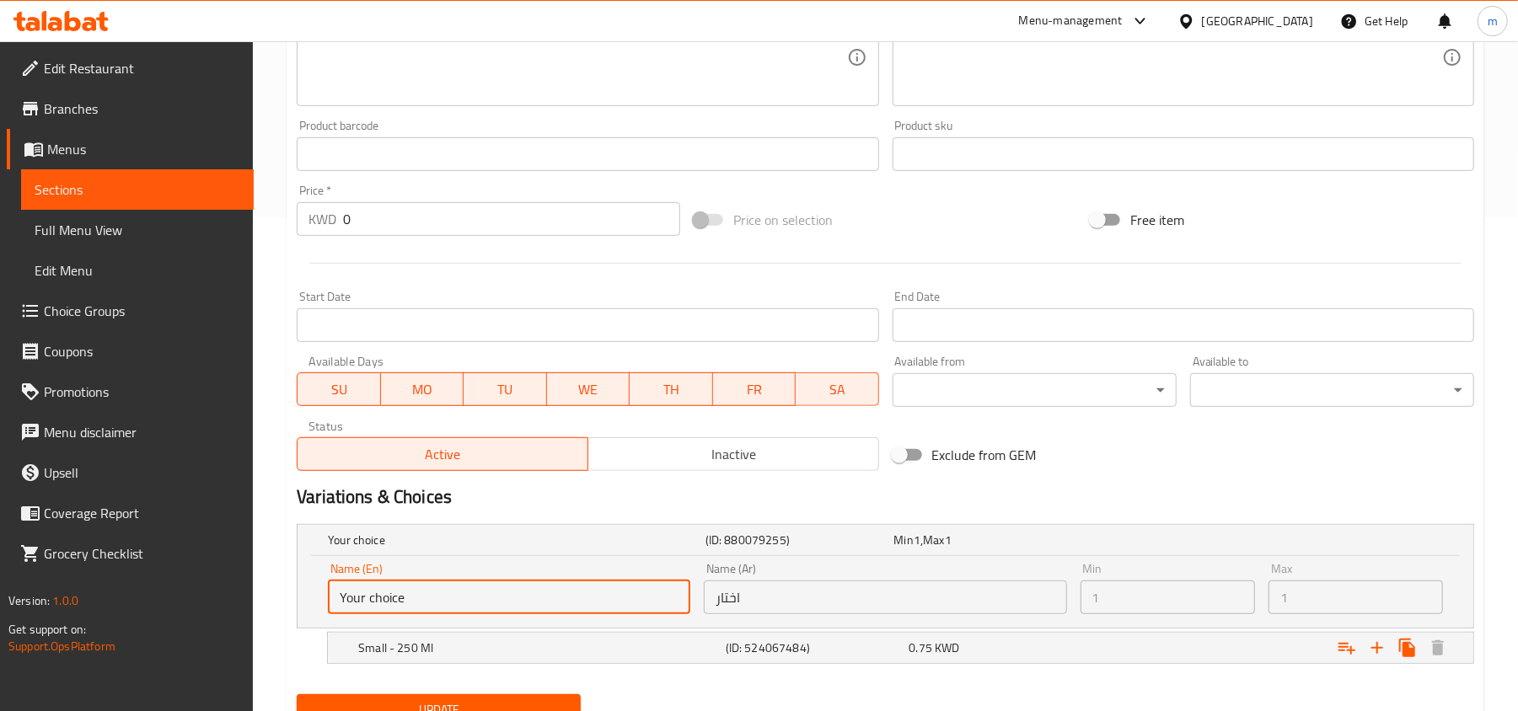
drag, startPoint x: 453, startPoint y: 604, endPoint x: 308, endPoint y: 600, distance: 145.0
click at [308, 600] on div "Name (En) Your choice Name (En) Name (Ar) اختار Name (Ar) Min 1 Min Max 1 Max" at bounding box center [886, 592] width 1176 height 72
click at [456, 654] on h5 "Small - 250 Ml" at bounding box center [538, 648] width 361 height 17
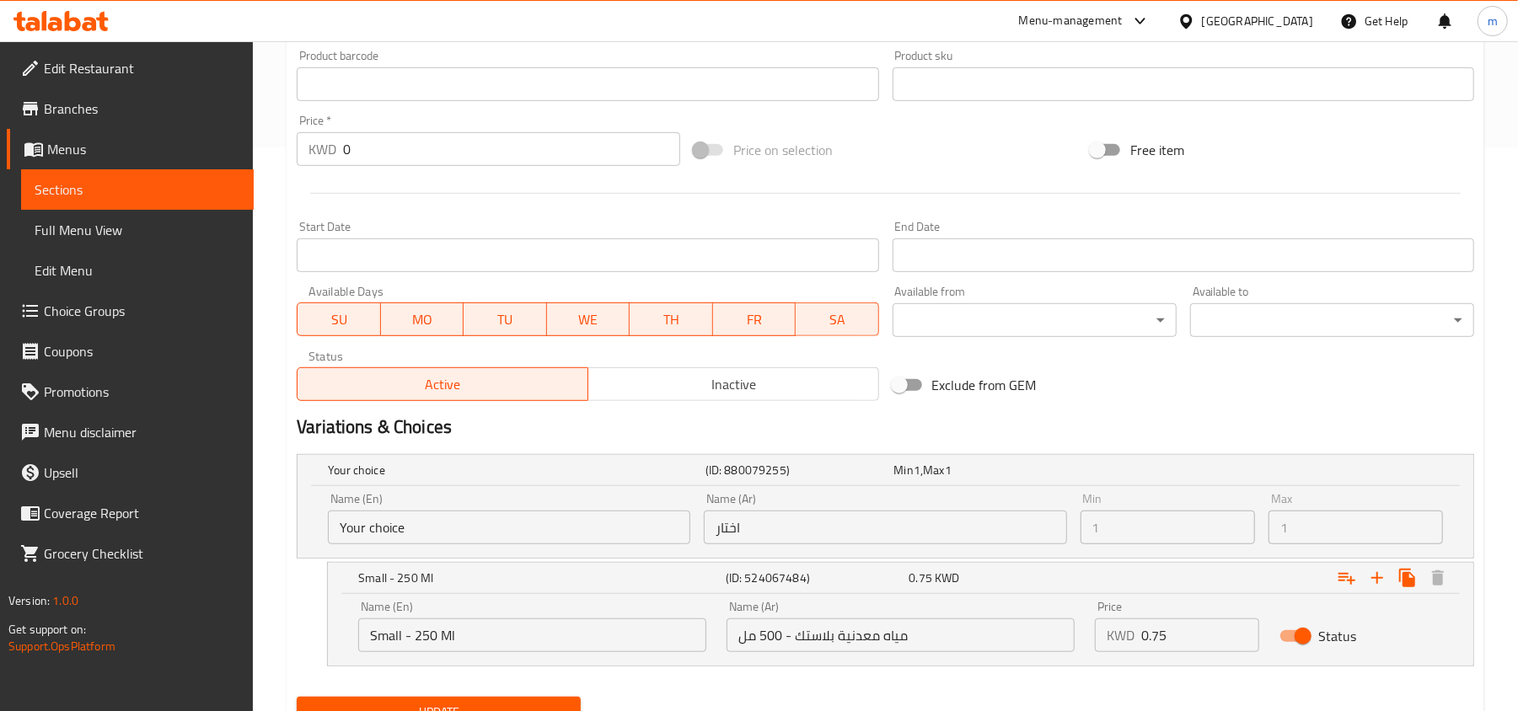
scroll to position [639, 0]
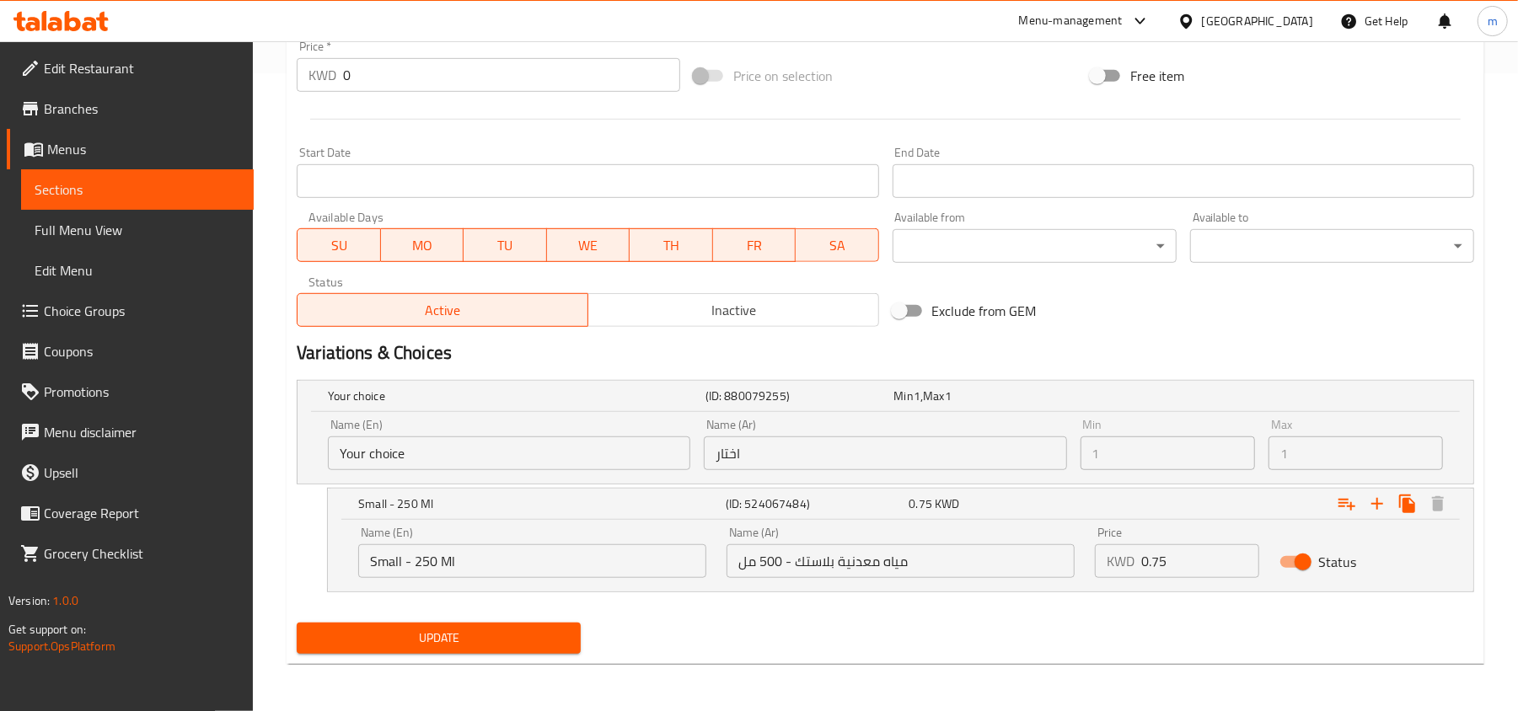
click at [1123, 19] on div "Menu-management" at bounding box center [1071, 21] width 104 height 20
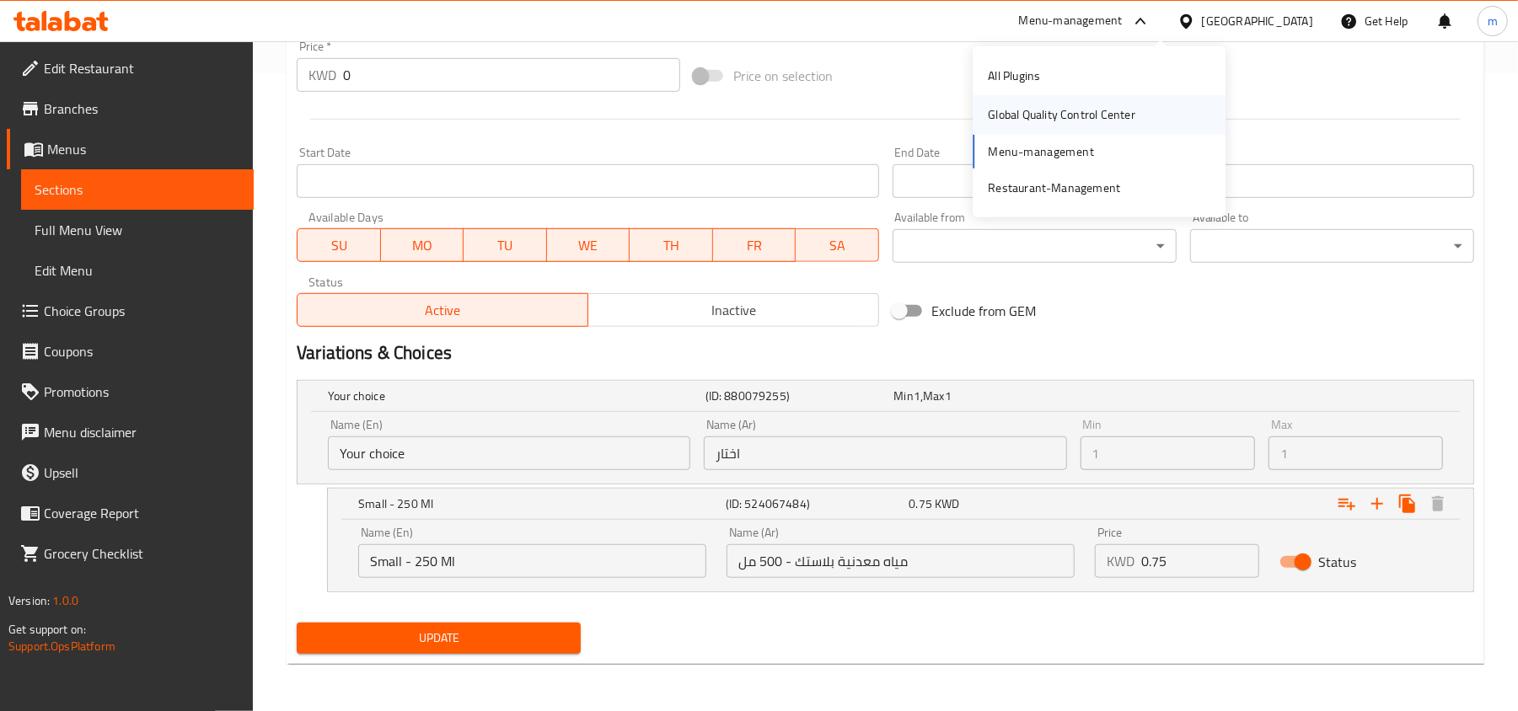
click at [1040, 118] on div "Global Quality Control Center" at bounding box center [1062, 114] width 148 height 19
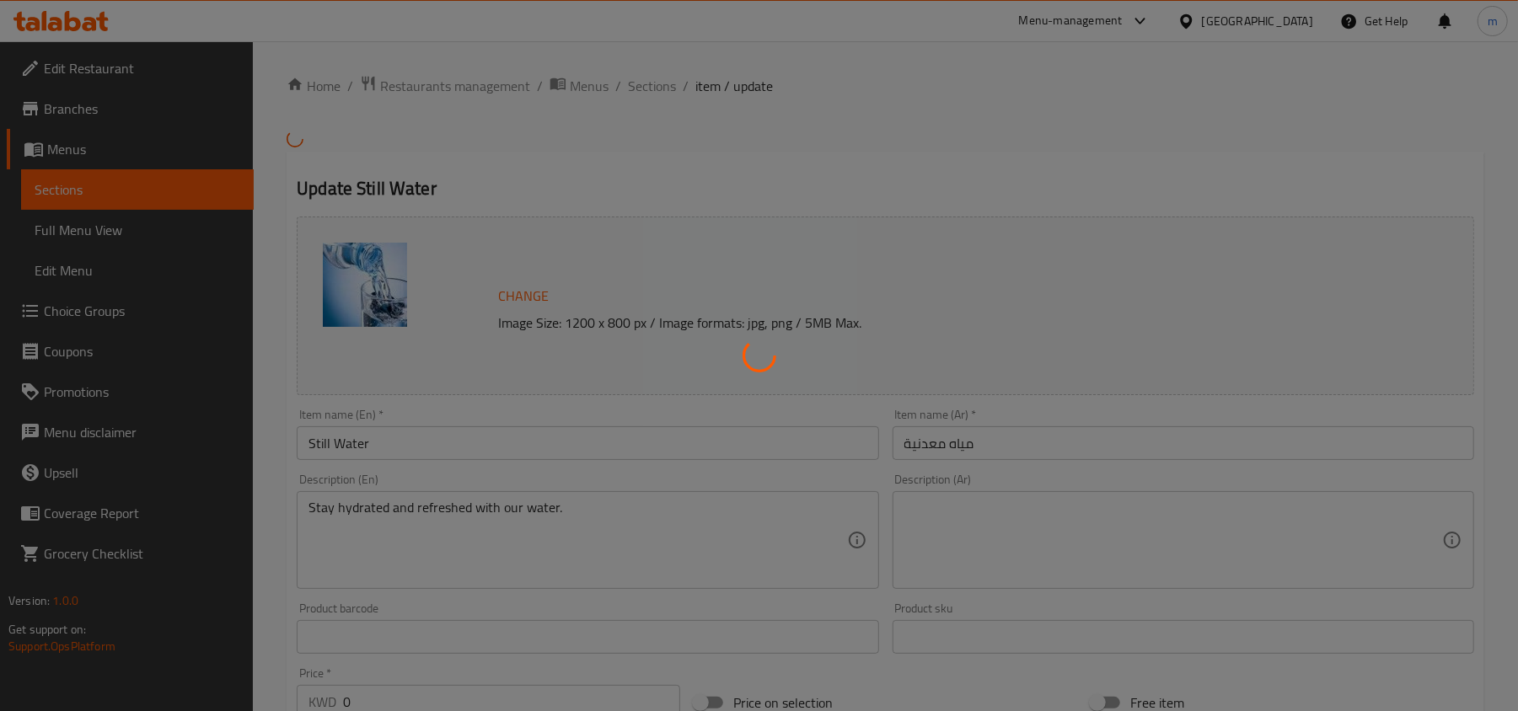
click at [1310, 21] on div at bounding box center [759, 355] width 1518 height 711
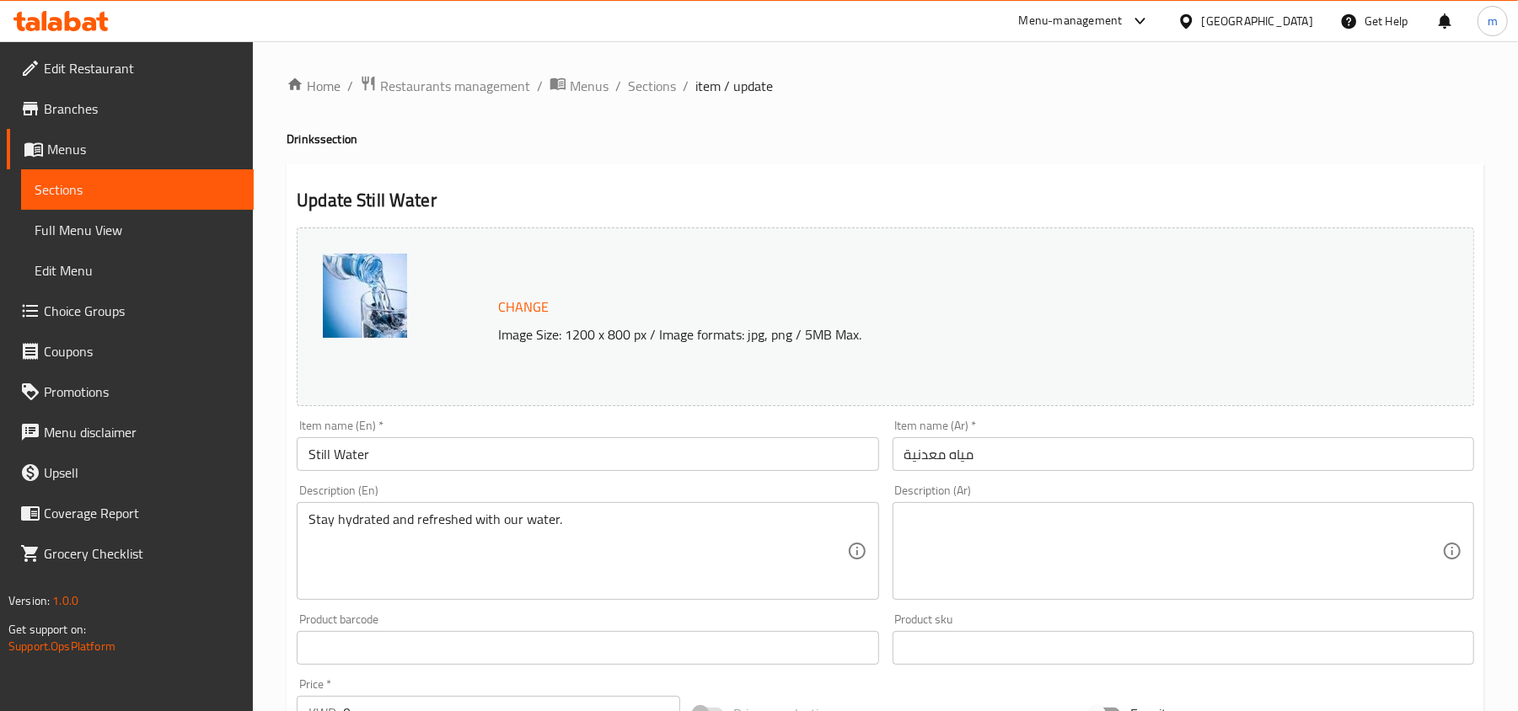
click at [1296, 25] on div "Kuwait" at bounding box center [1257, 21] width 111 height 19
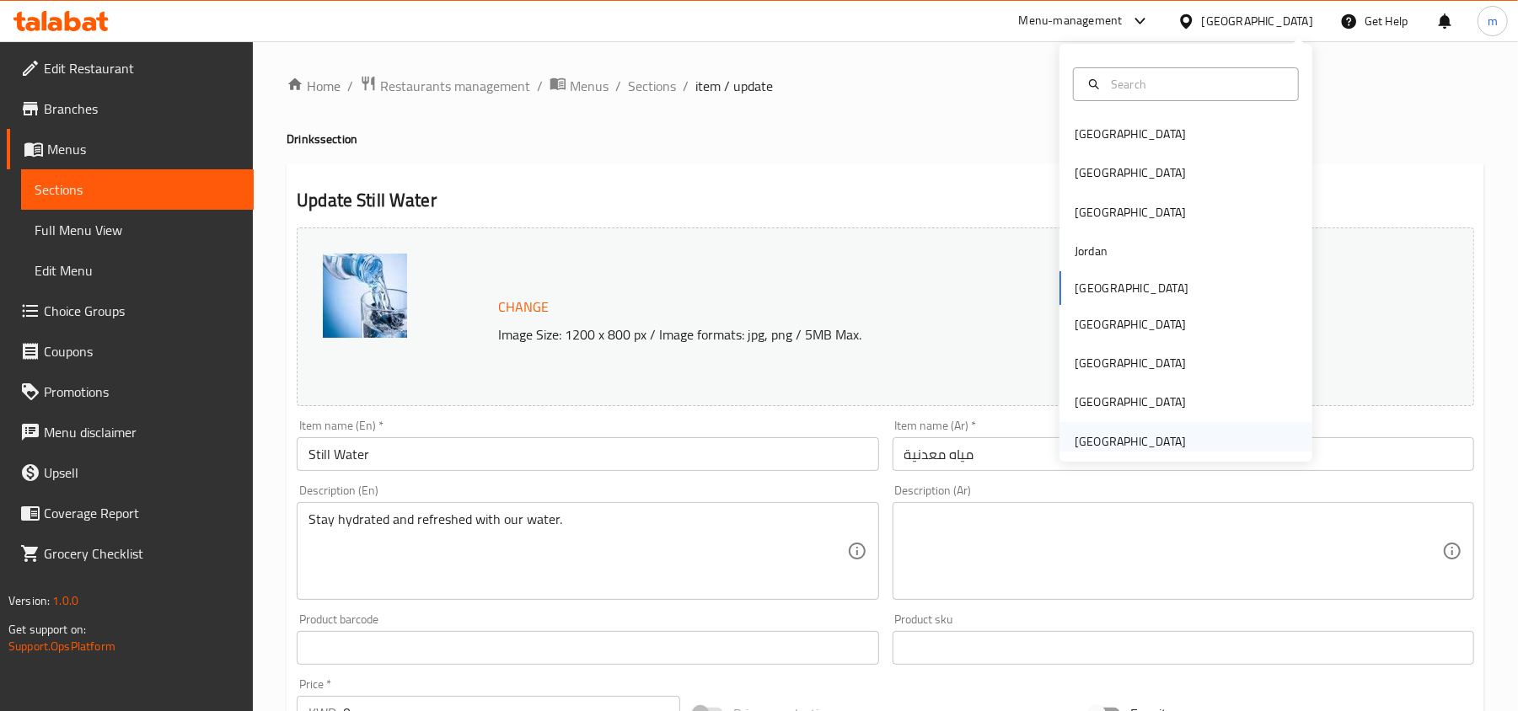
click at [1079, 445] on div "[GEOGRAPHIC_DATA]" at bounding box center [1130, 441] width 111 height 19
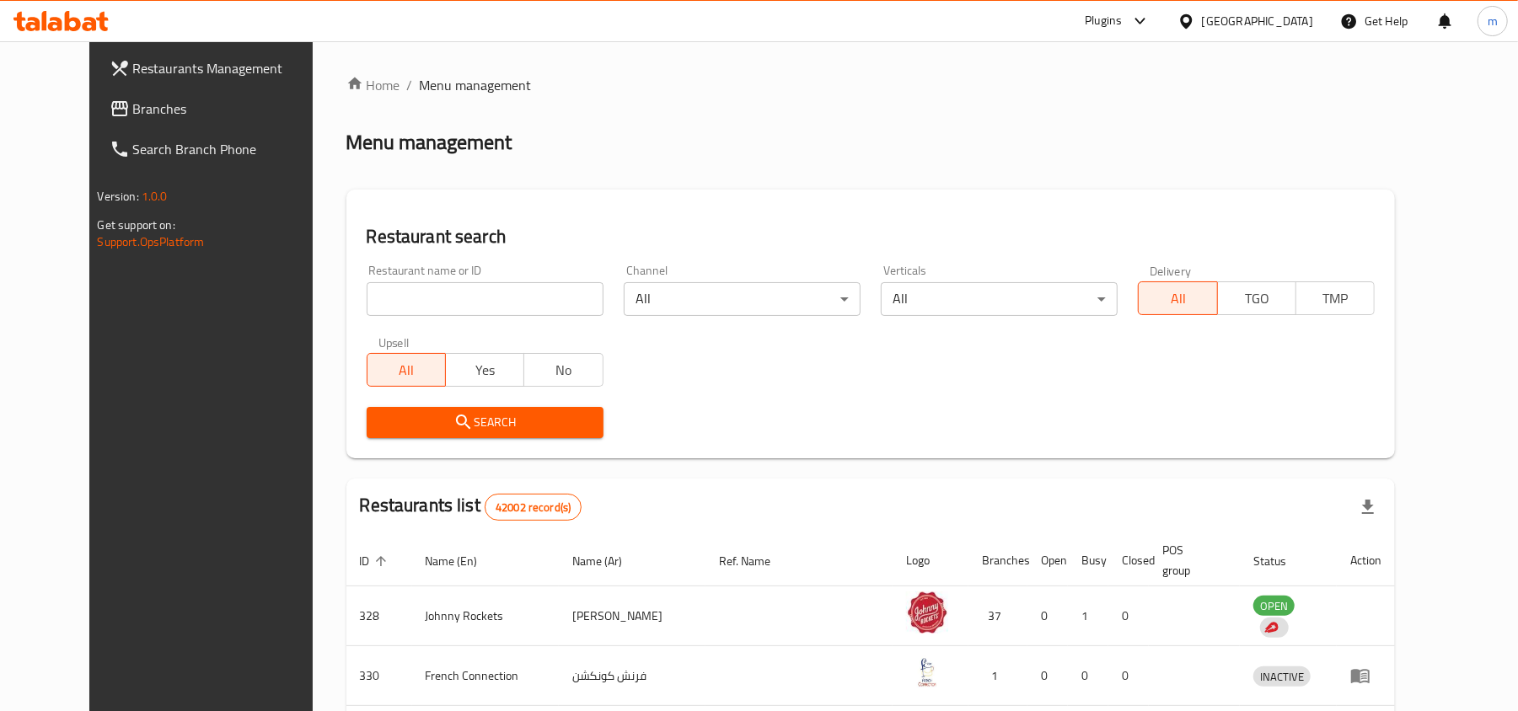
click at [133, 110] on span "Branches" at bounding box center [231, 109] width 196 height 20
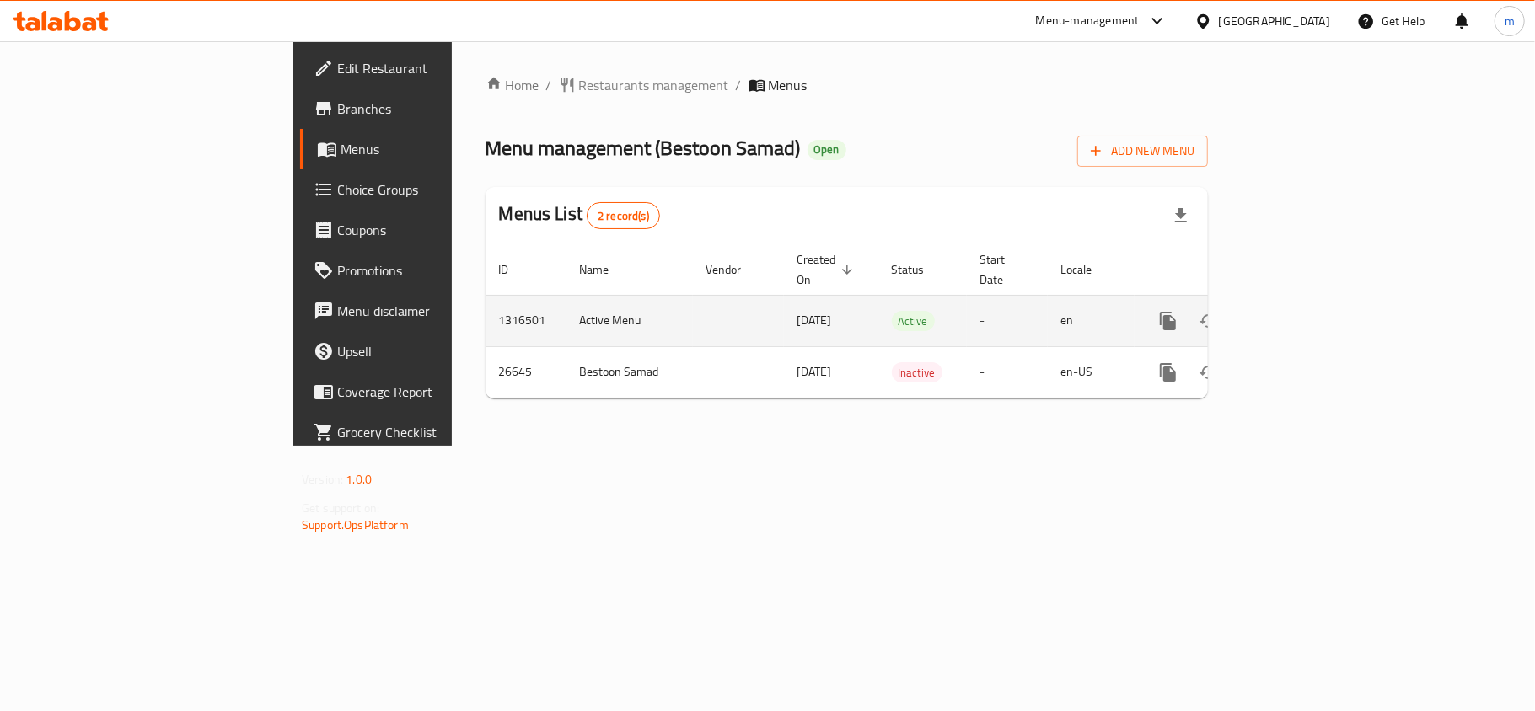
click at [1297, 314] on icon "enhanced table" at bounding box center [1289, 321] width 15 height 15
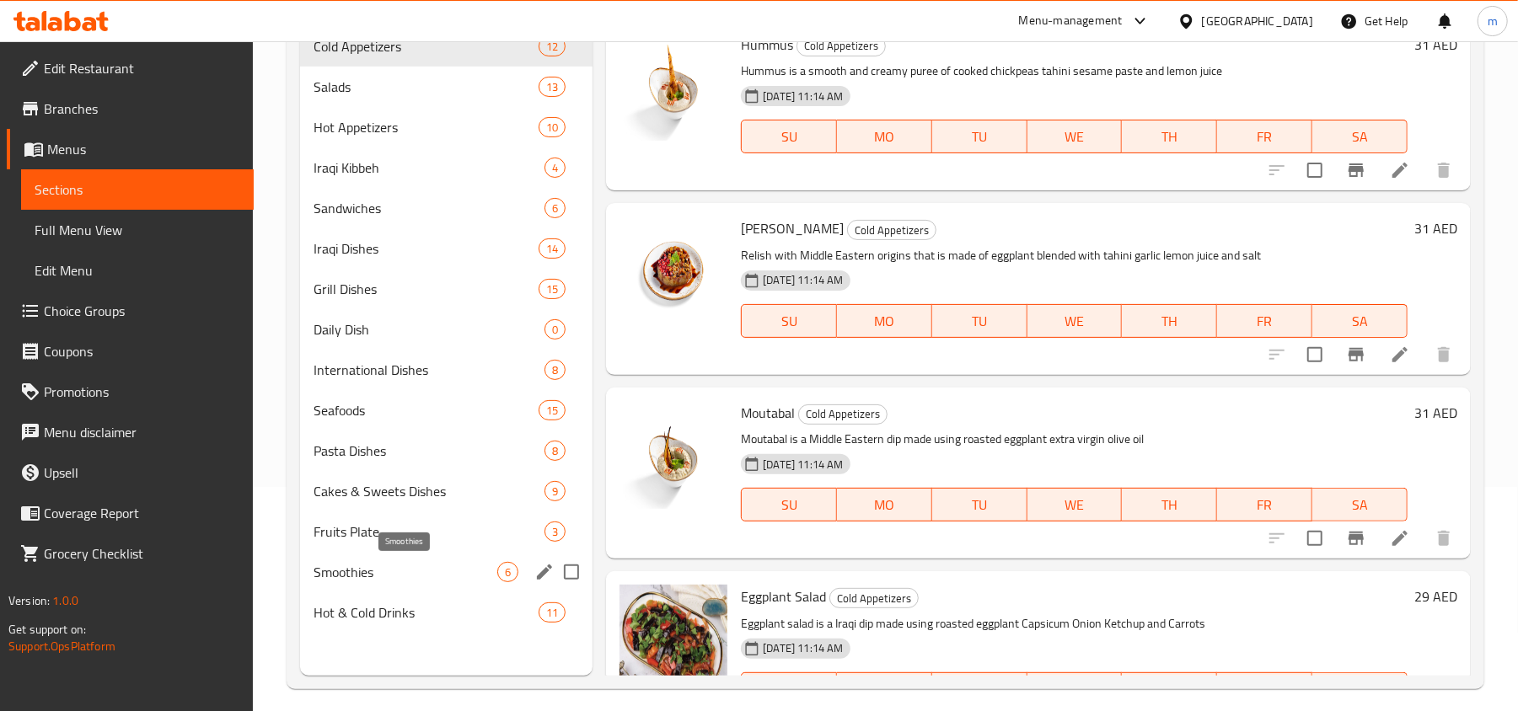
scroll to position [237, 0]
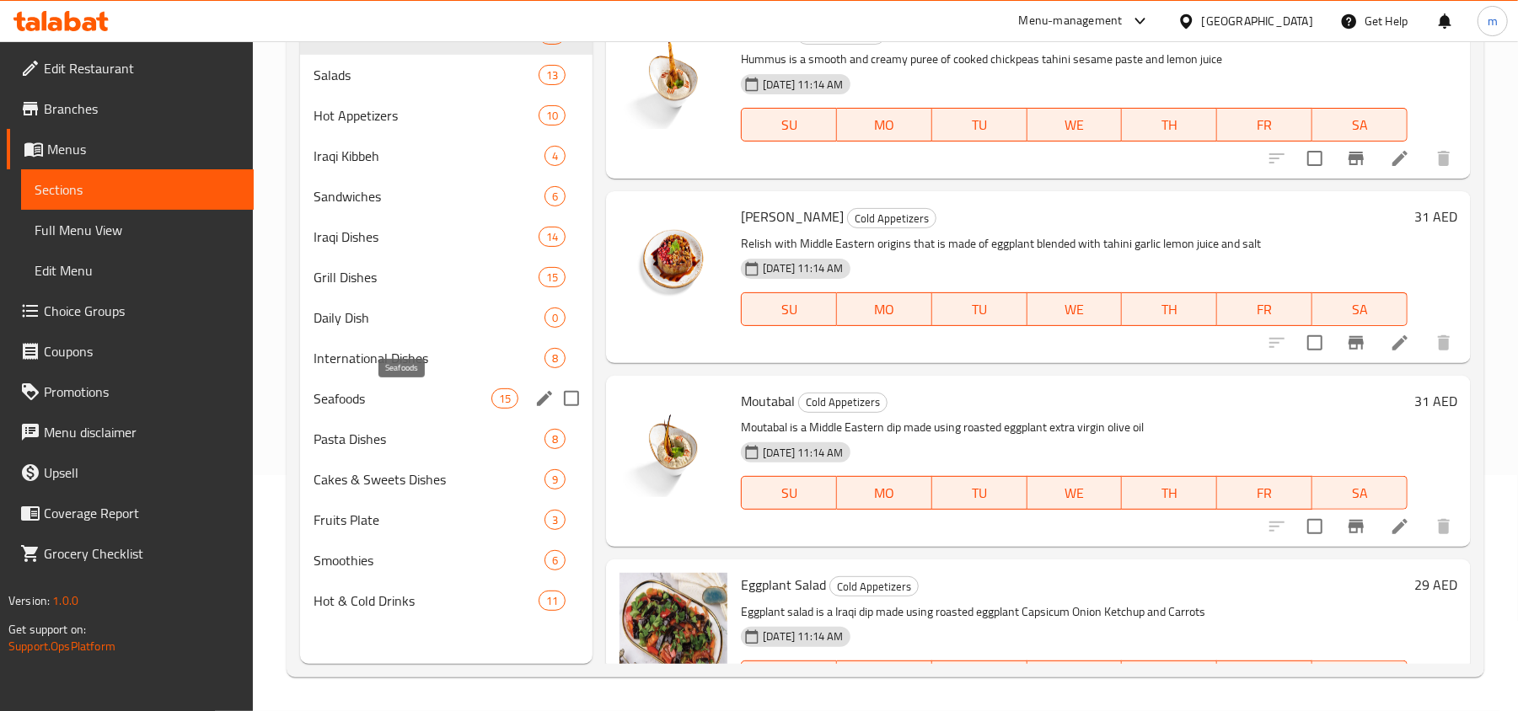
click at [331, 405] on span "Seafoods" at bounding box center [403, 399] width 178 height 20
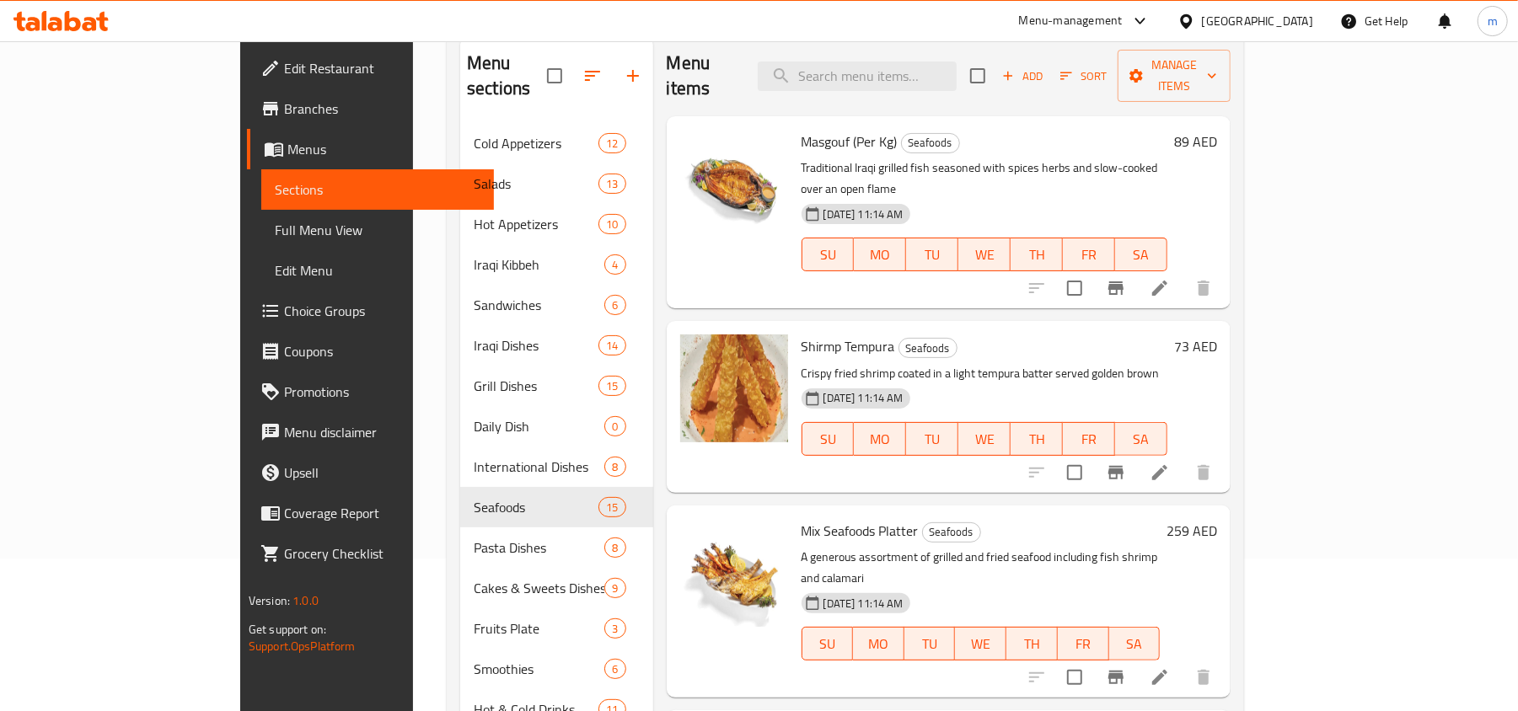
scroll to position [12, 0]
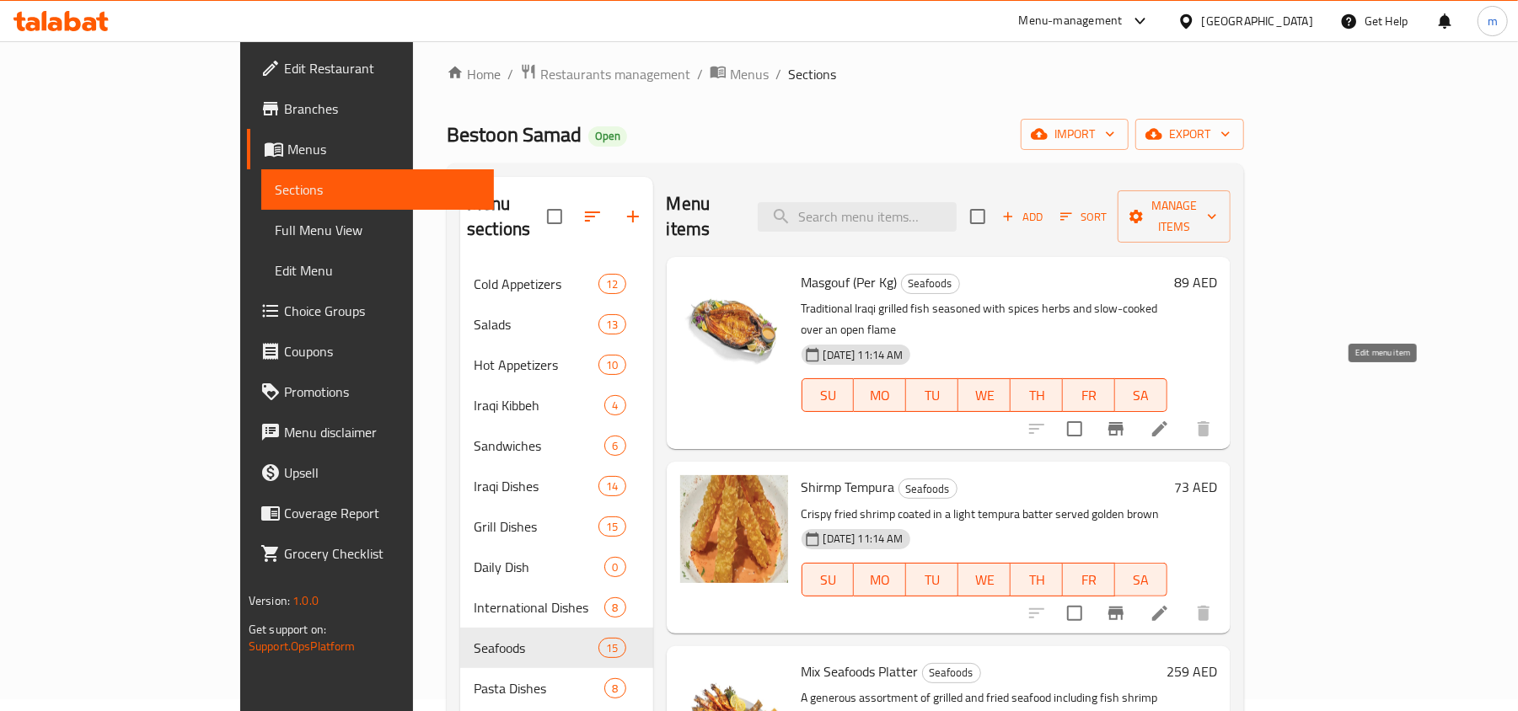
click at [1170, 419] on icon at bounding box center [1160, 429] width 20 height 20
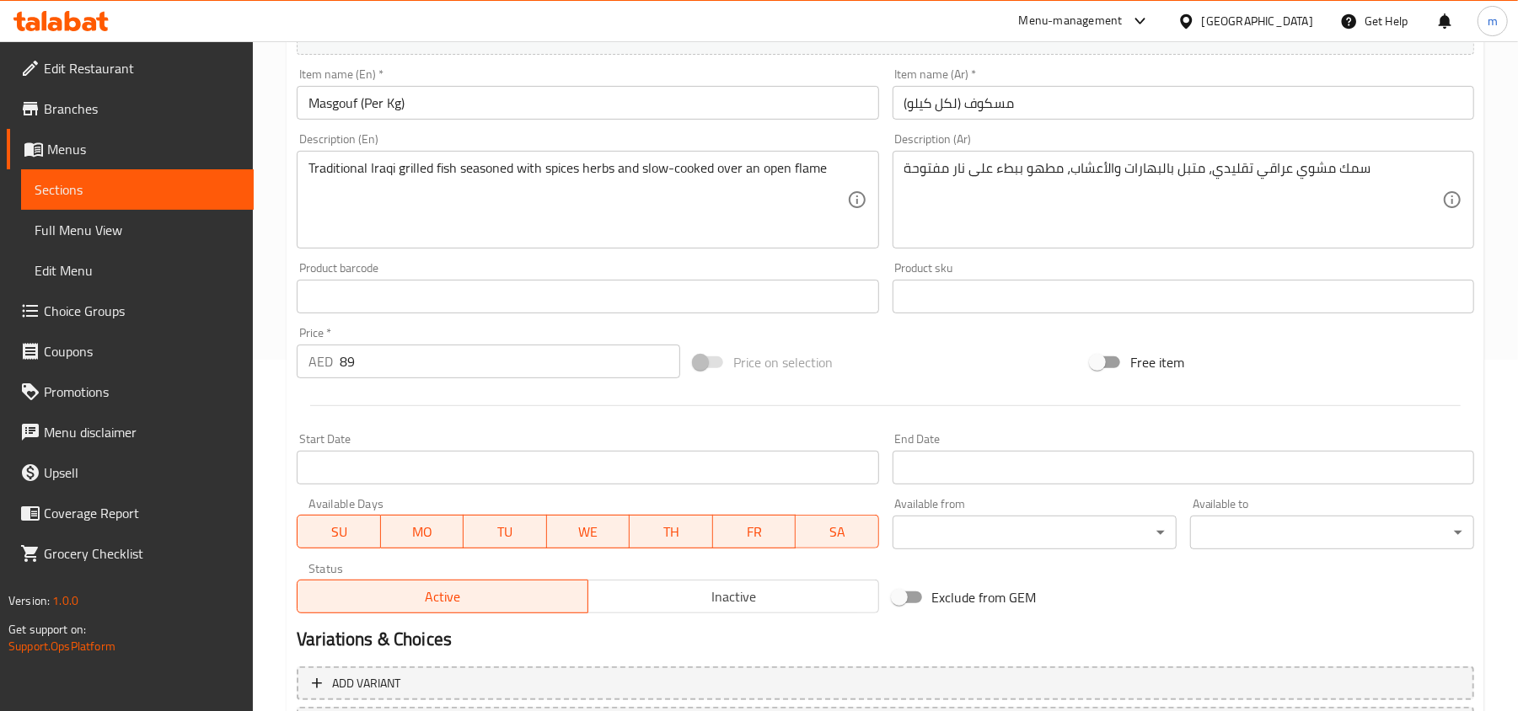
scroll to position [490, 0]
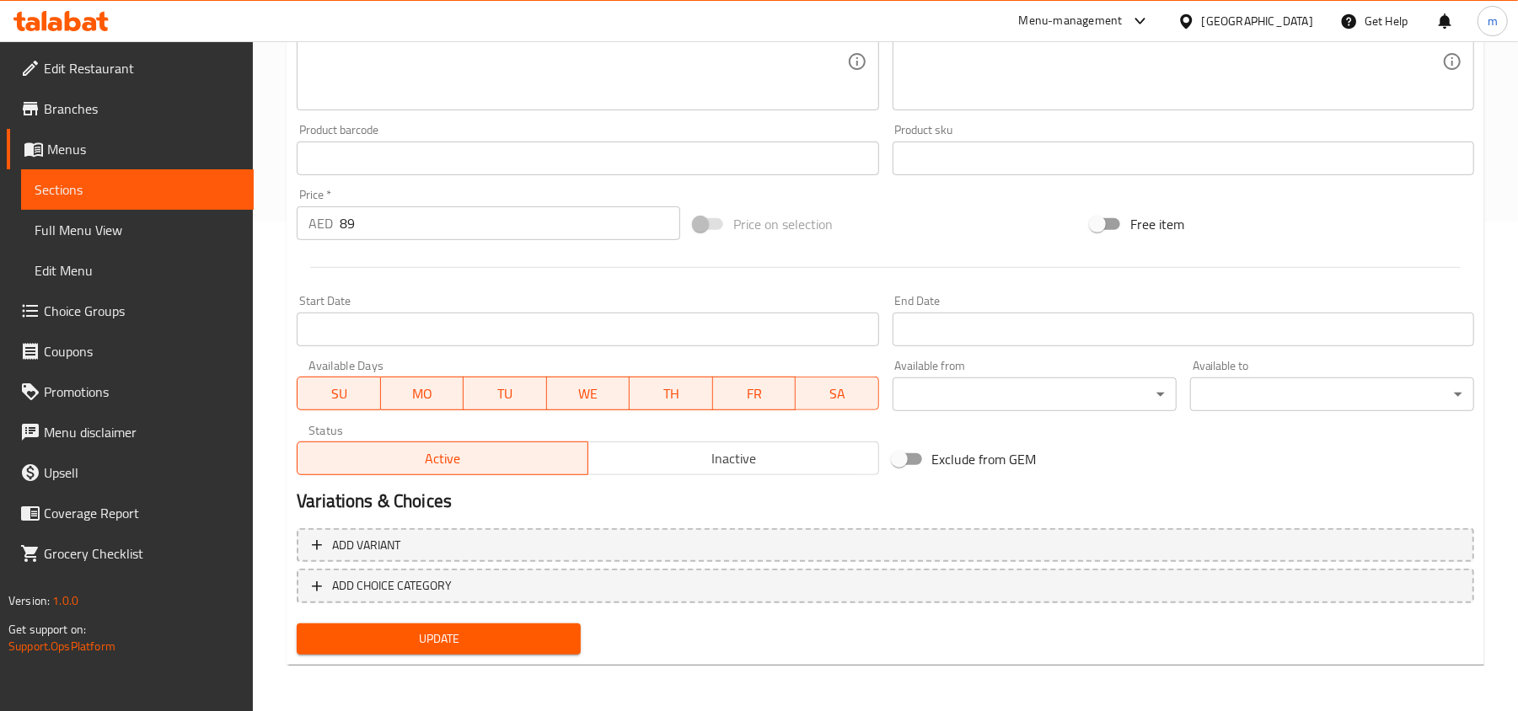
click at [89, 310] on span "Choice Groups" at bounding box center [142, 311] width 196 height 20
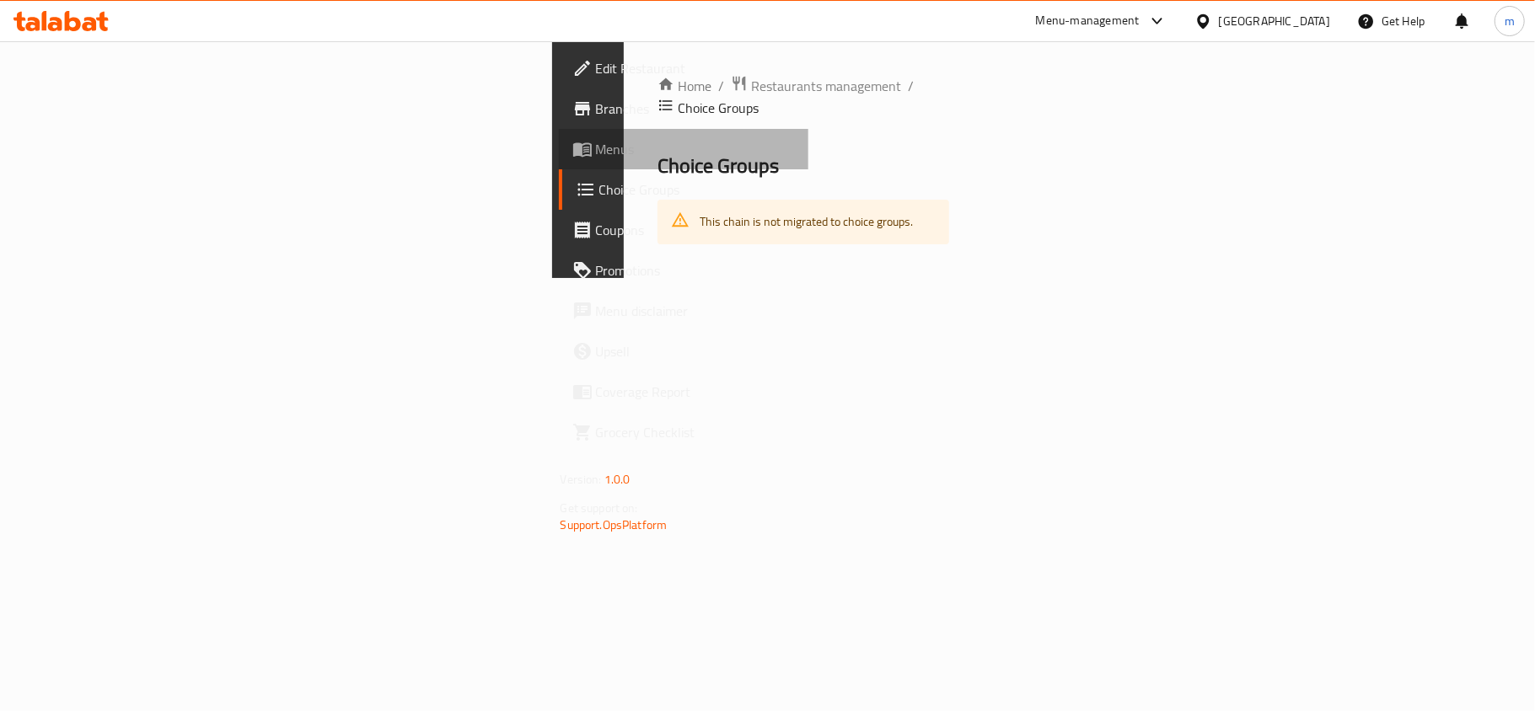
click at [572, 142] on span at bounding box center [584, 149] width 24 height 20
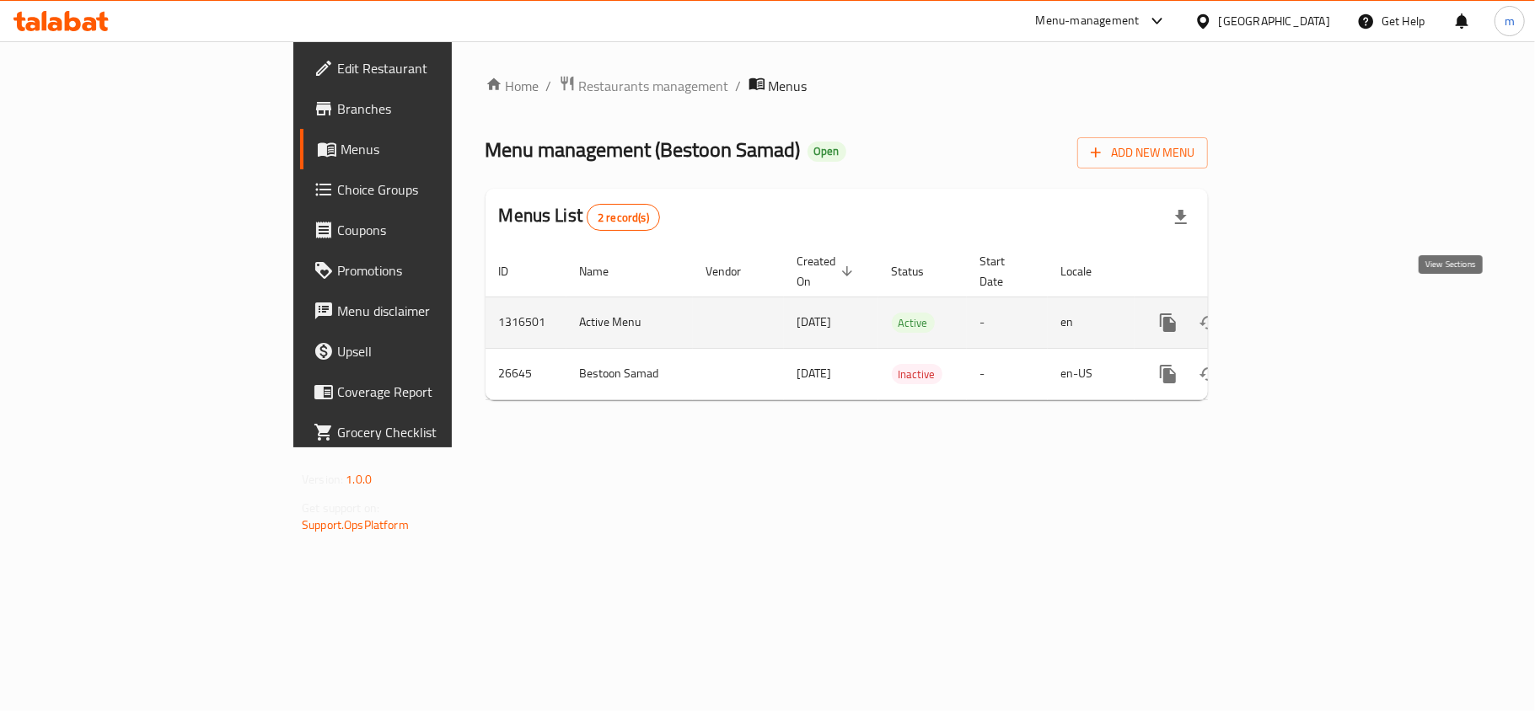
click at [1297, 315] on icon "enhanced table" at bounding box center [1289, 322] width 15 height 15
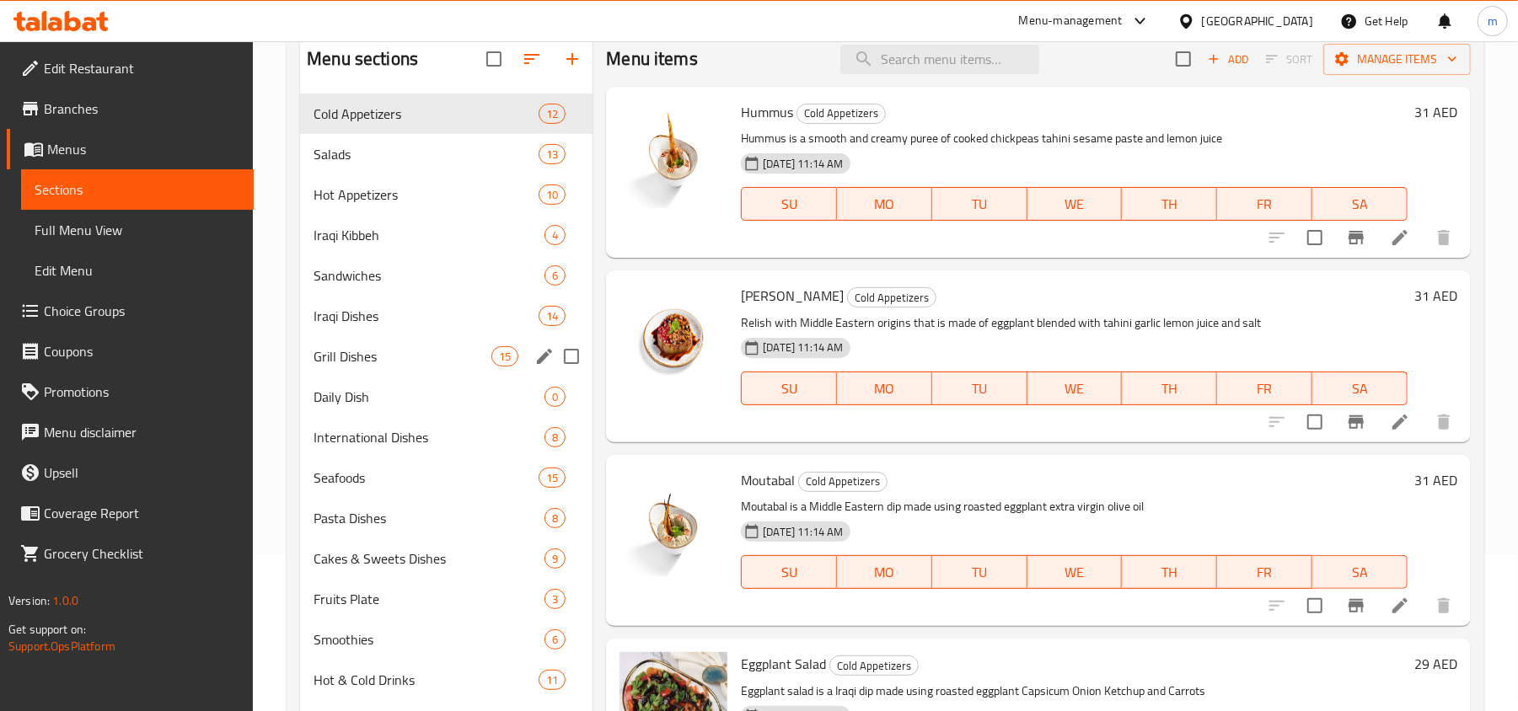
scroll to position [237, 0]
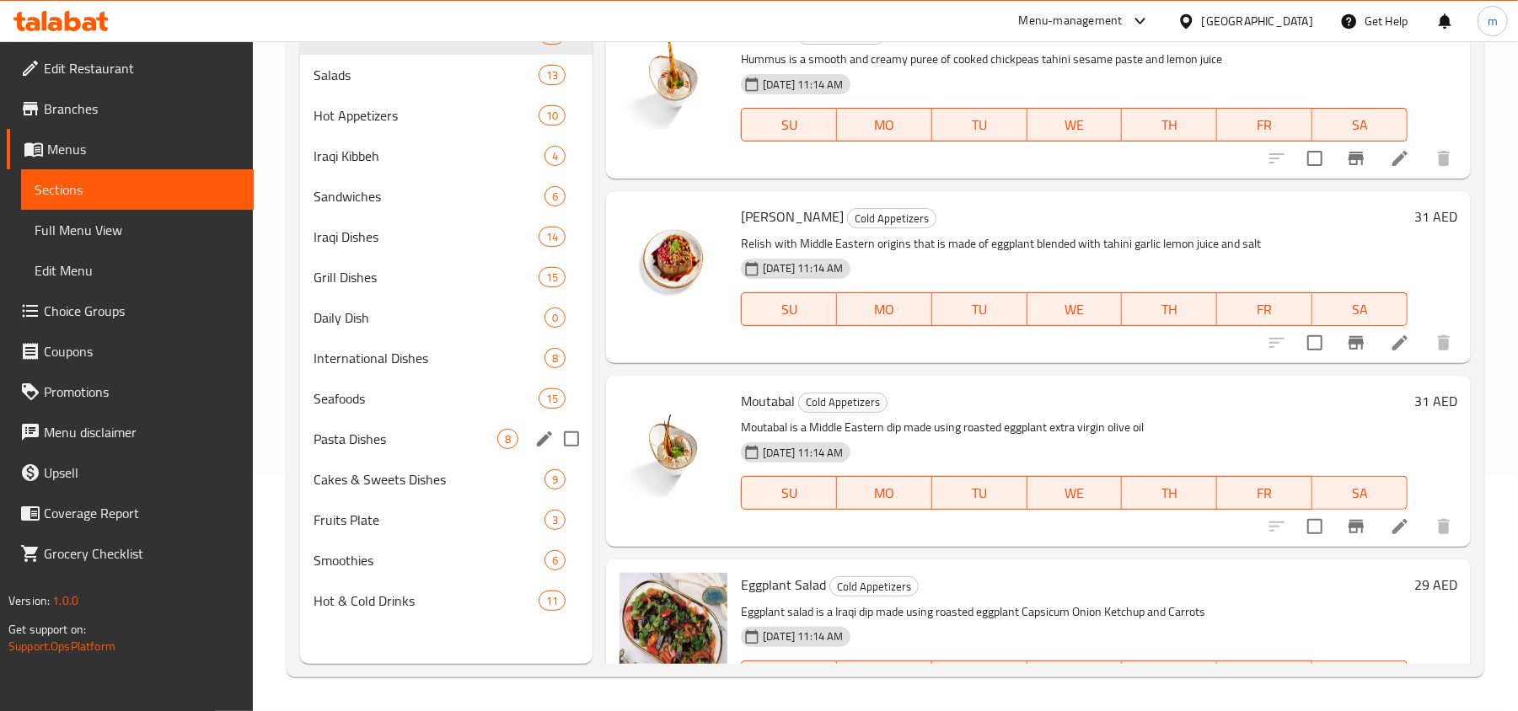
click at [342, 403] on span "Seafoods" at bounding box center [426, 399] width 225 height 20
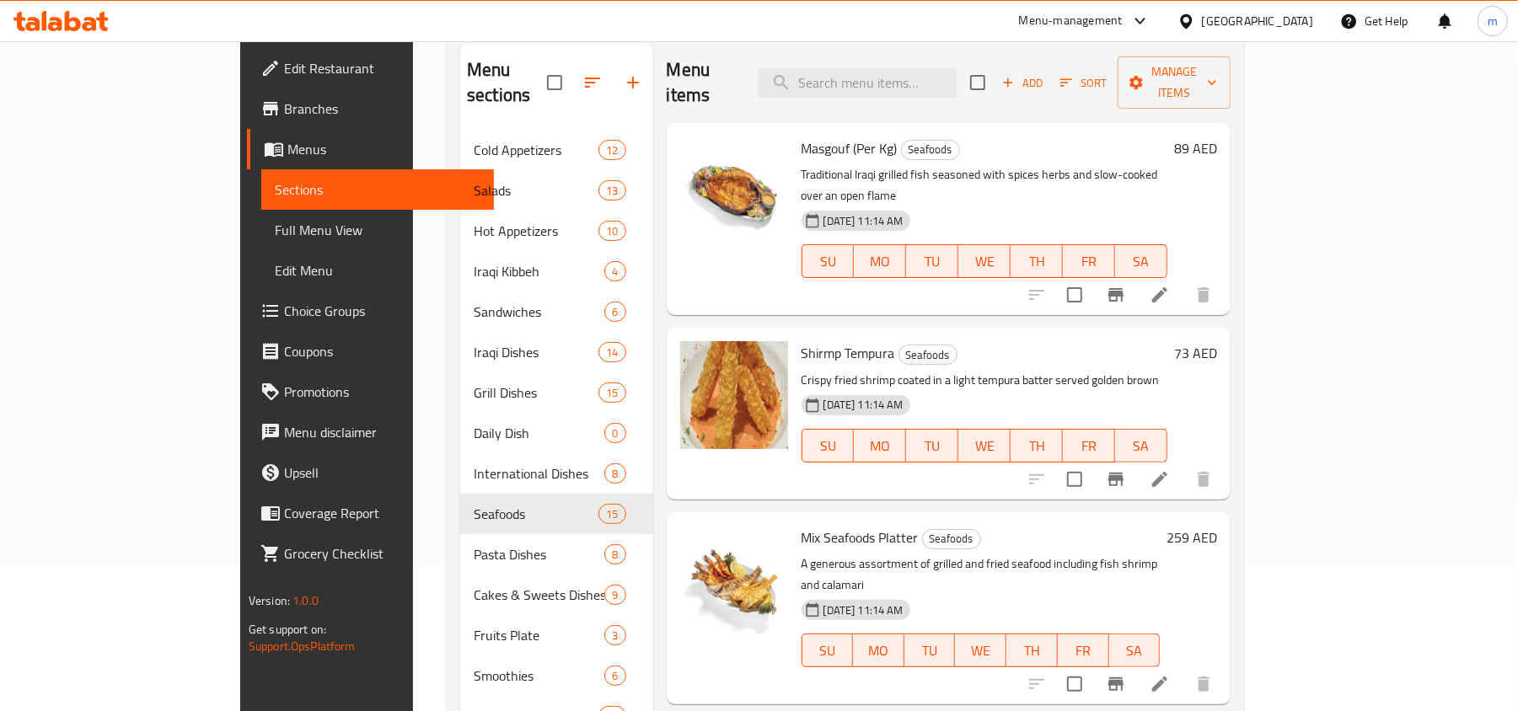
scroll to position [12, 0]
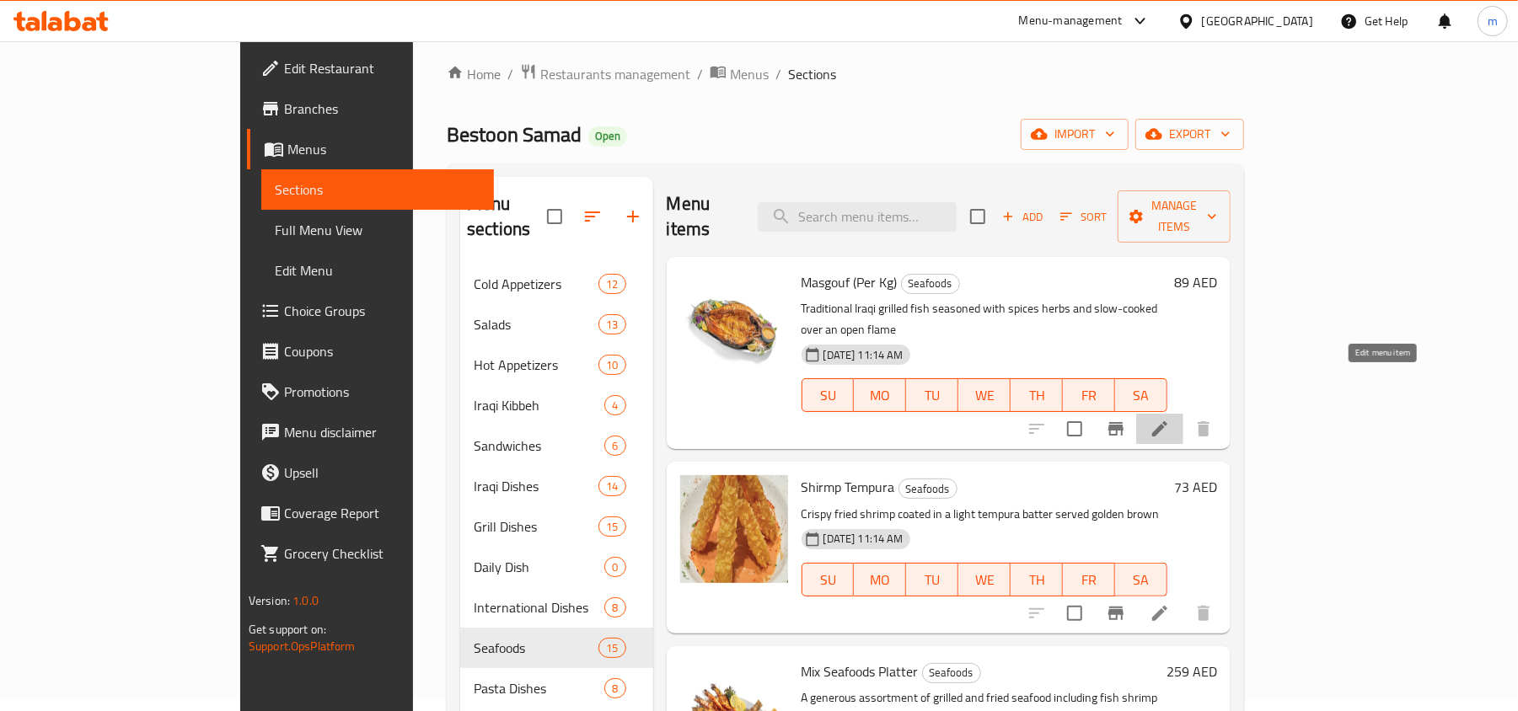
click at [1167, 421] on icon at bounding box center [1159, 428] width 15 height 15
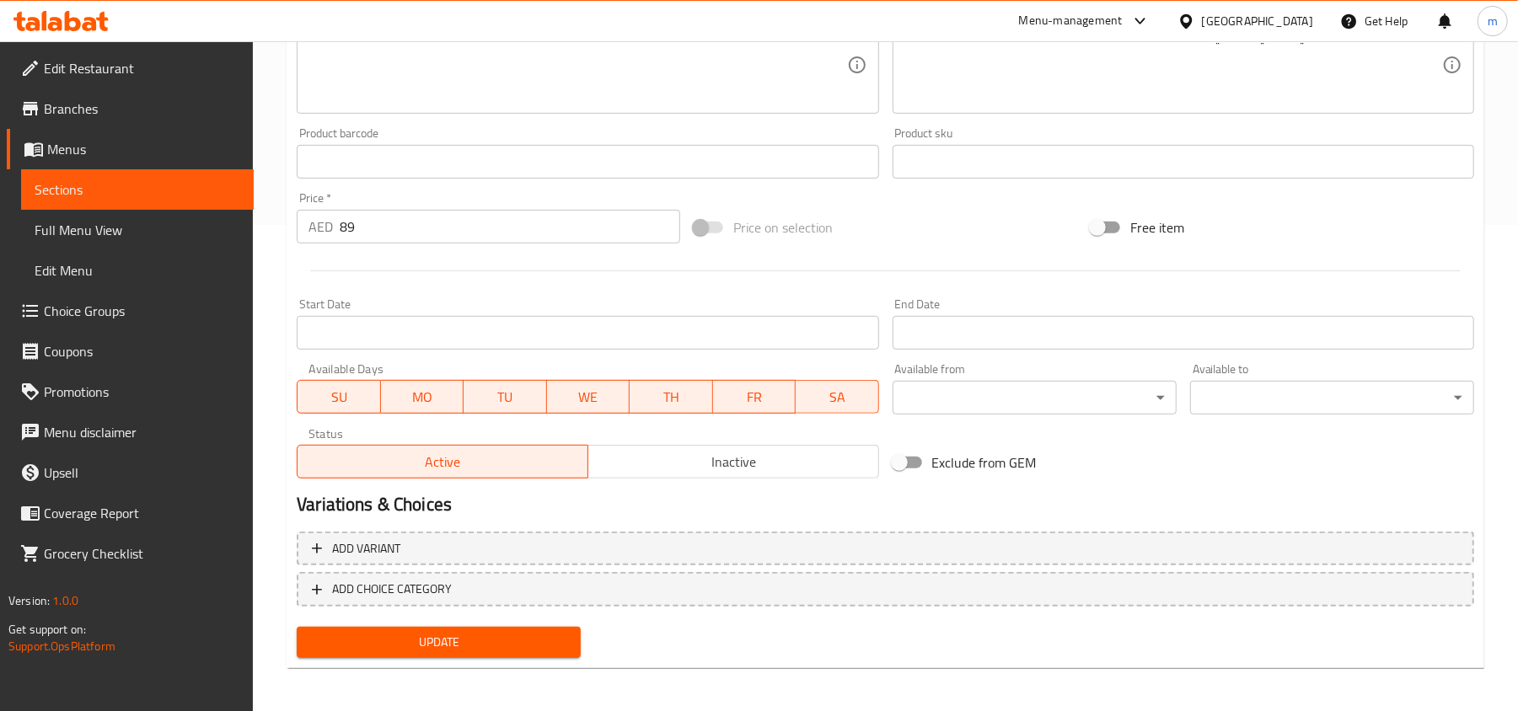
scroll to position [490, 0]
